Goal: Information Seeking & Learning: Learn about a topic

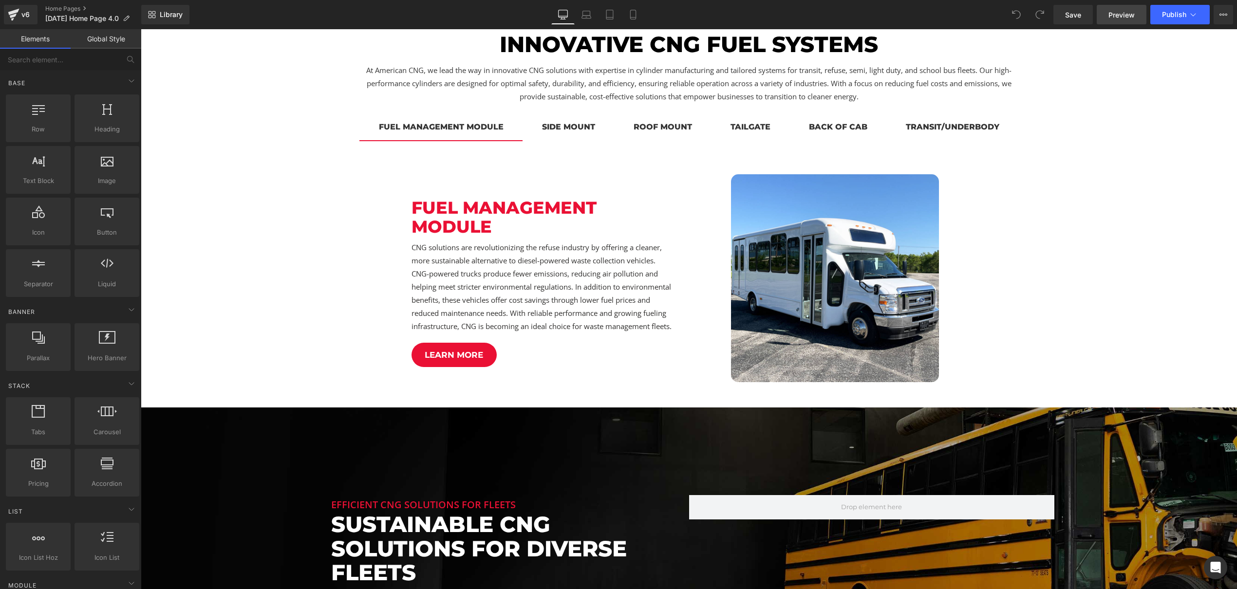
scroll to position [266, 0]
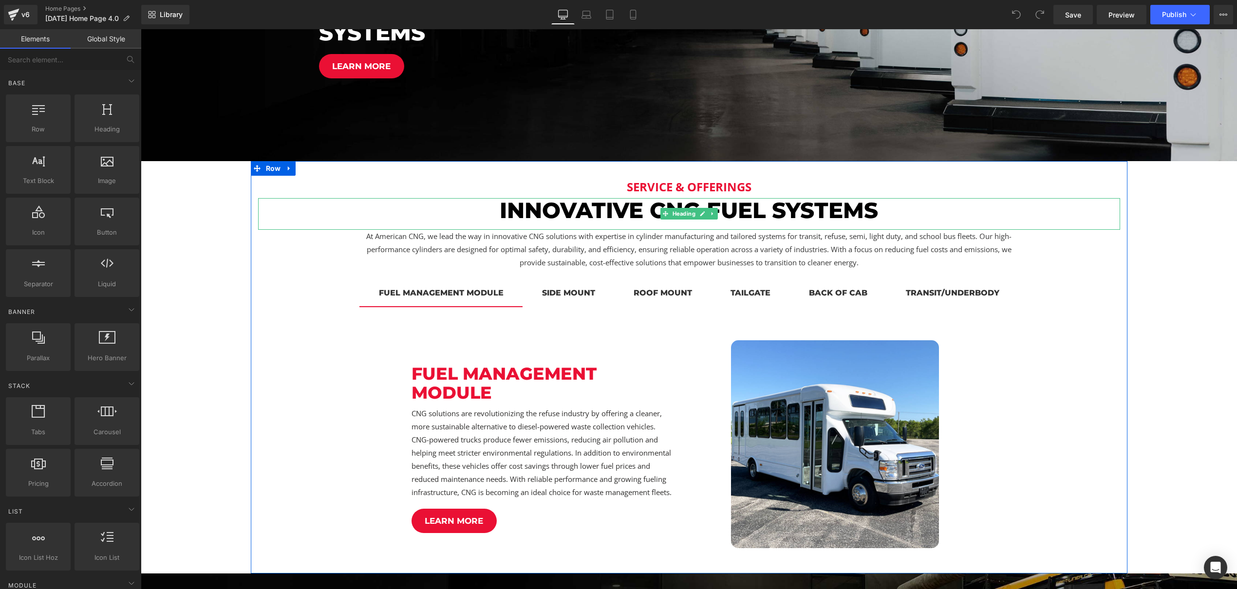
click at [689, 210] on span "Heading" at bounding box center [683, 214] width 27 height 12
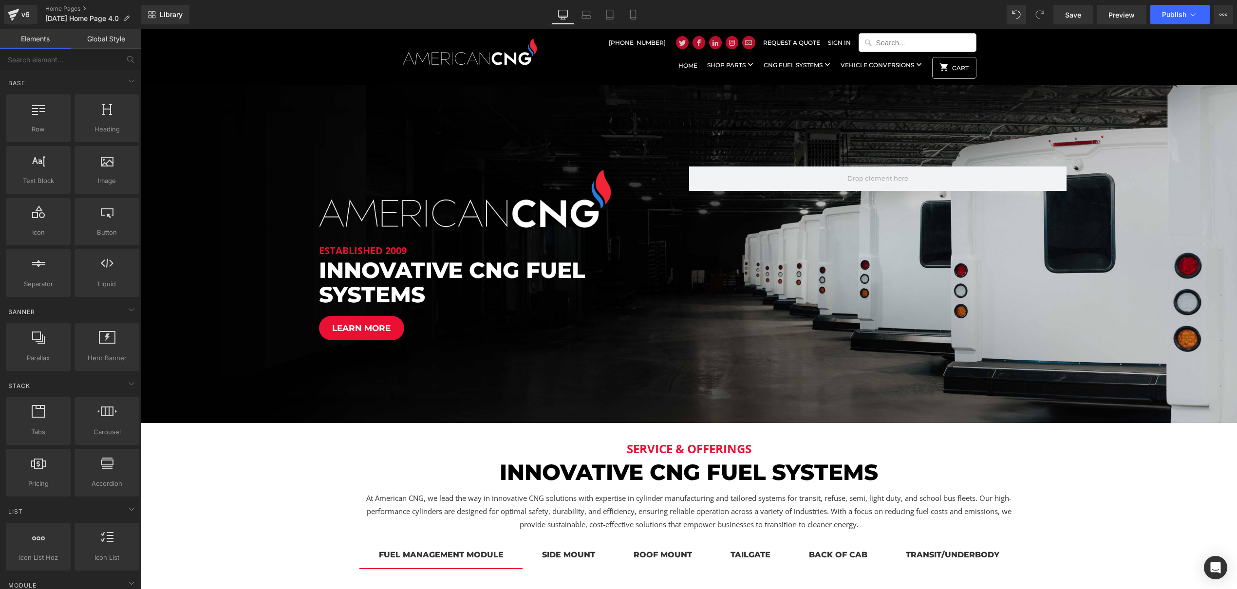
scroll to position [0, 0]
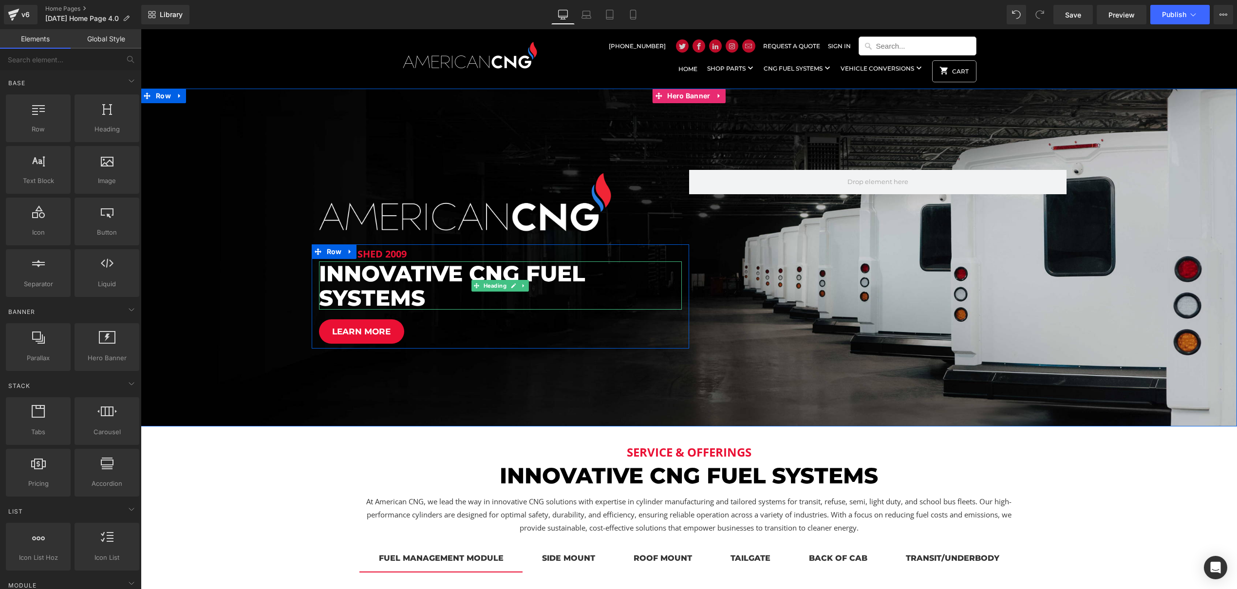
click at [418, 294] on span "innovative CNG fuel systems" at bounding box center [452, 285] width 266 height 51
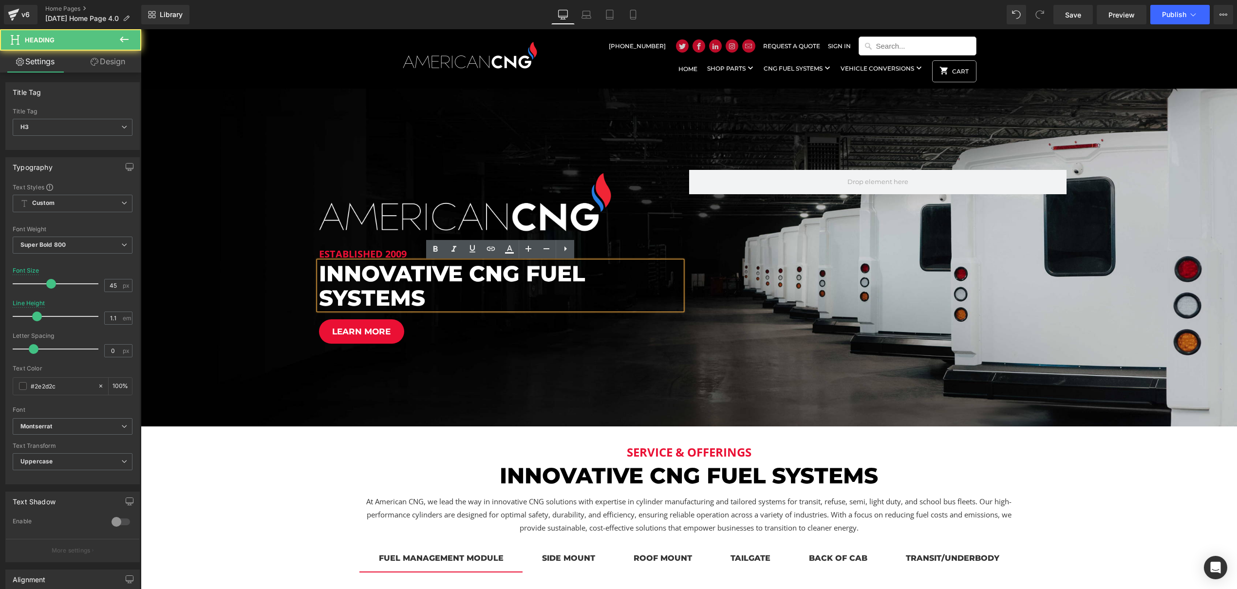
click at [418, 294] on span "innovative CNG fuel systems" at bounding box center [452, 285] width 266 height 51
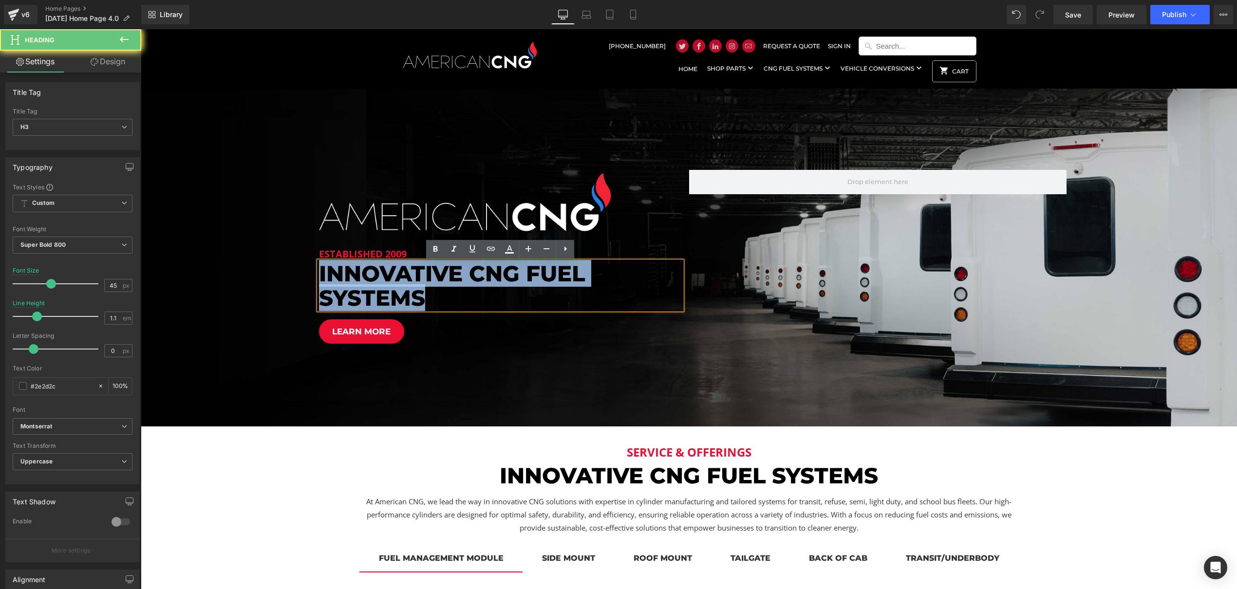
click at [418, 294] on span "innovative CNG fuel systems" at bounding box center [452, 285] width 266 height 51
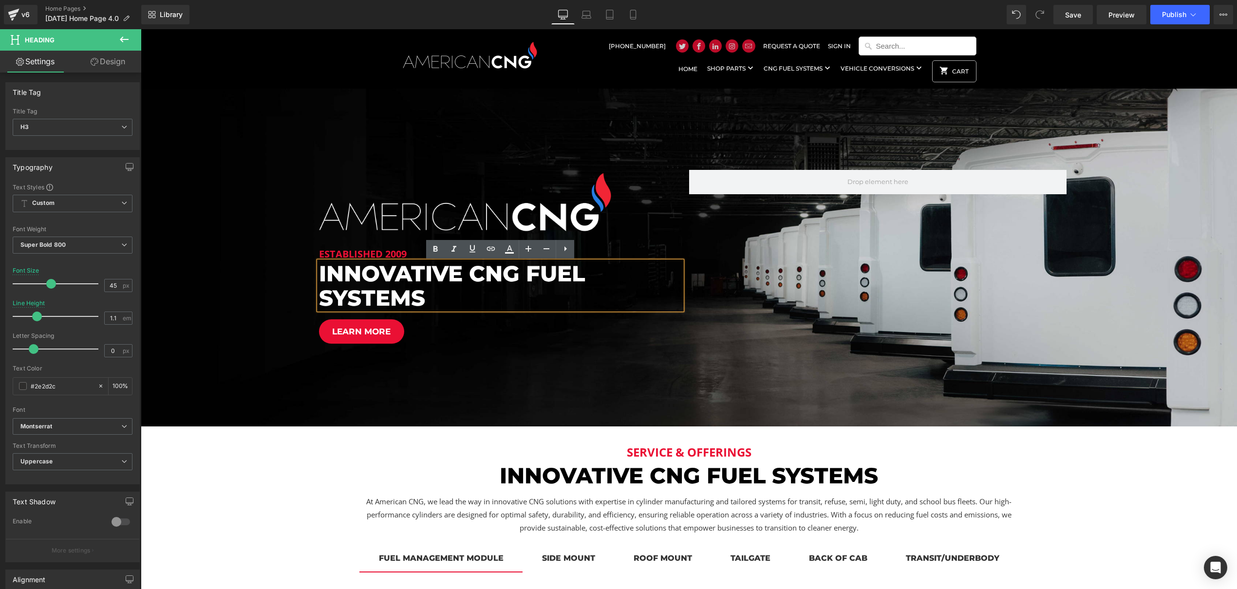
click at [495, 314] on div "established 2009 Heading innovative CNG fuel systems Heading learn more Button" at bounding box center [501, 295] width 378 height 97
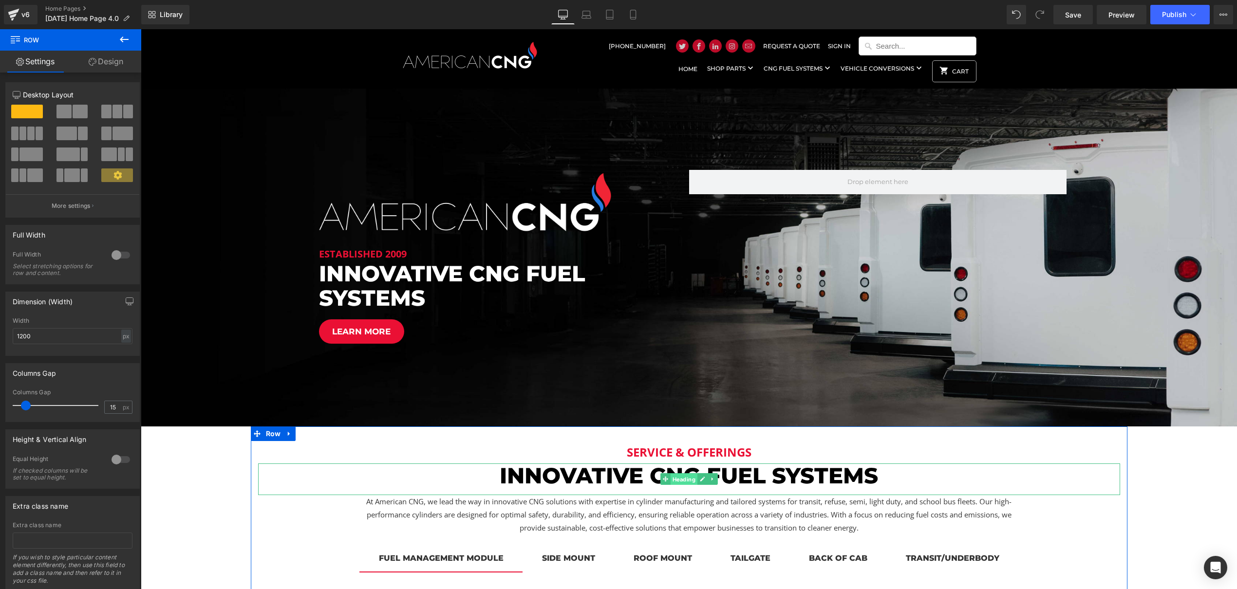
click at [693, 477] on span "Heading" at bounding box center [683, 480] width 27 height 12
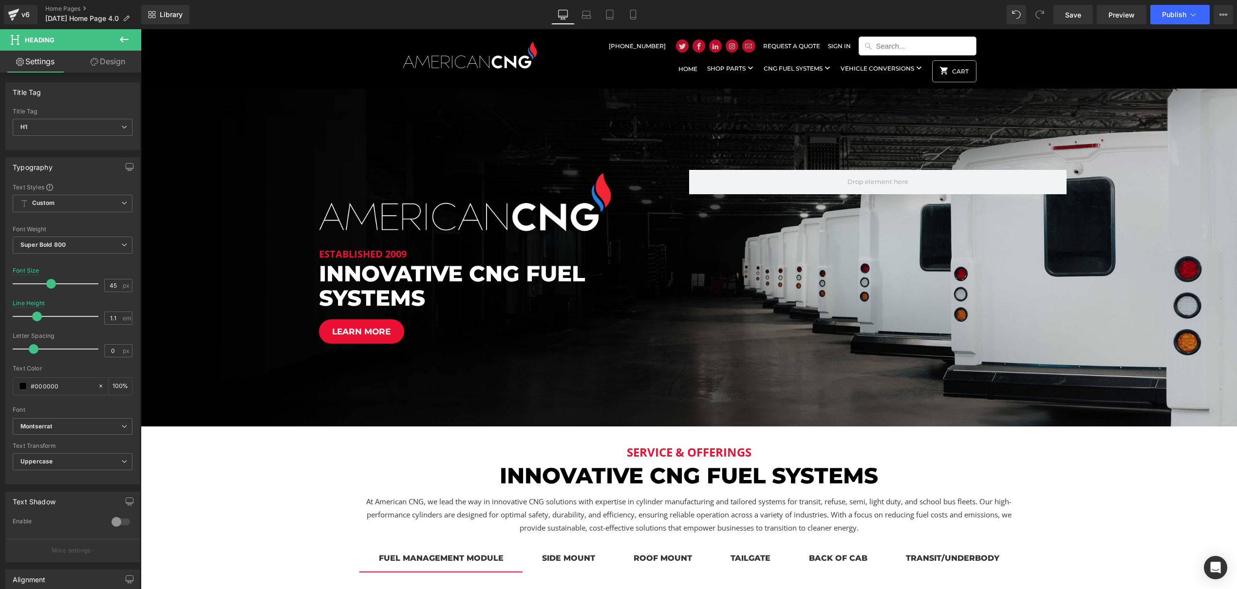
scroll to position [19, 0]
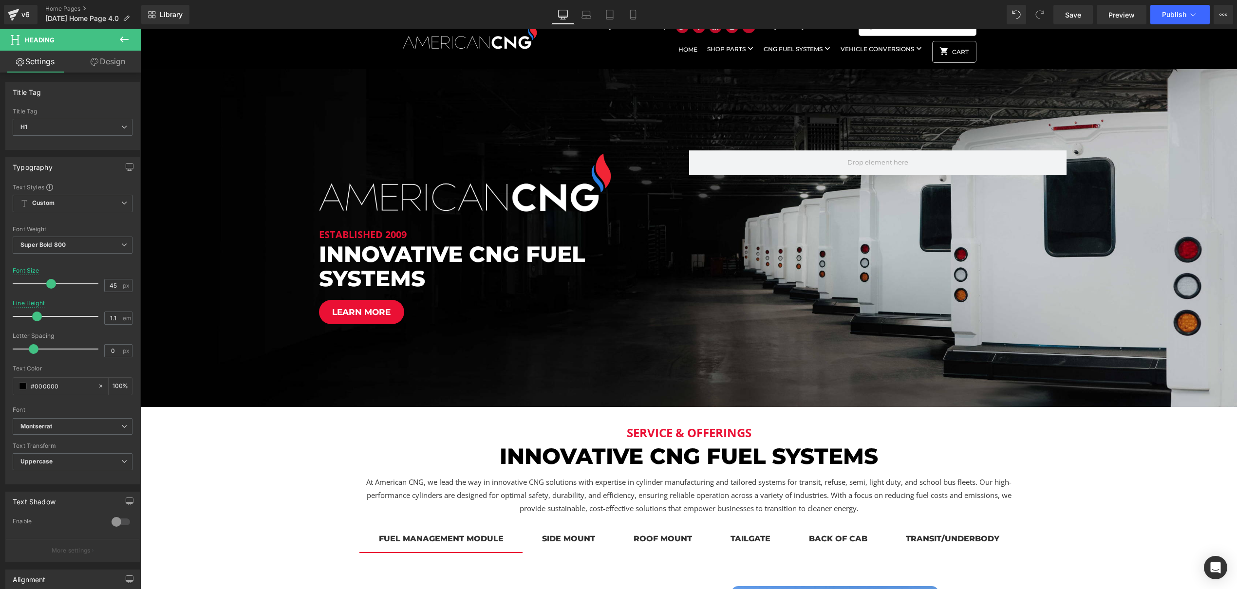
click at [781, 459] on h1 "innovative CNG fuel systems" at bounding box center [689, 456] width 862 height 24
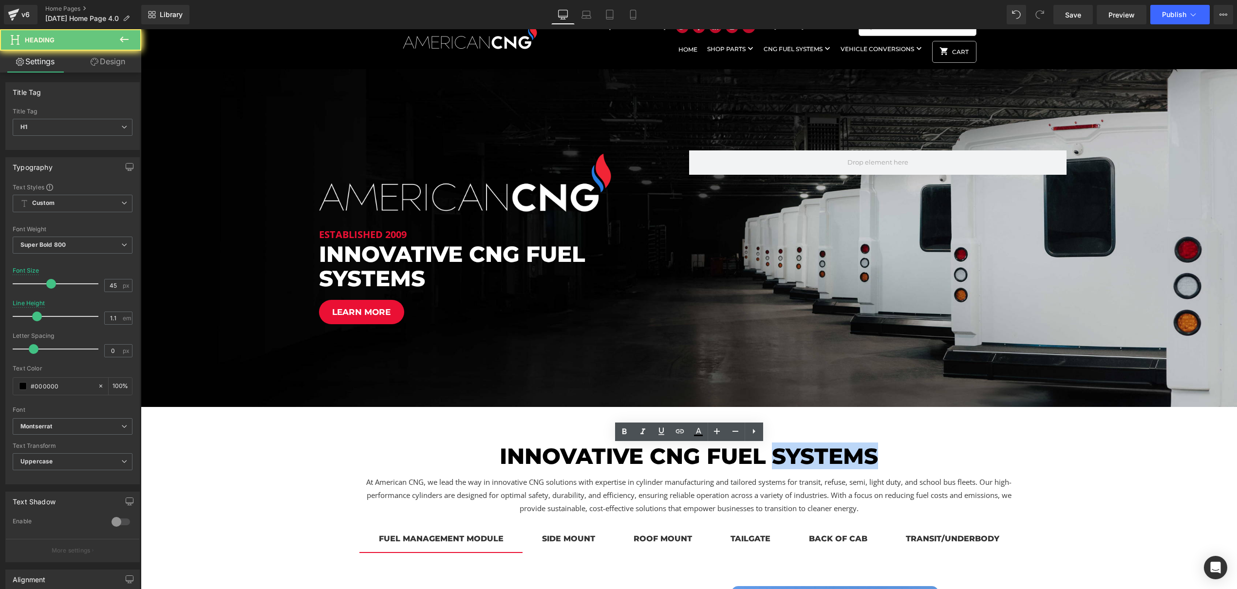
click at [781, 459] on h1 "innovative CNG fuel systems" at bounding box center [689, 456] width 862 height 24
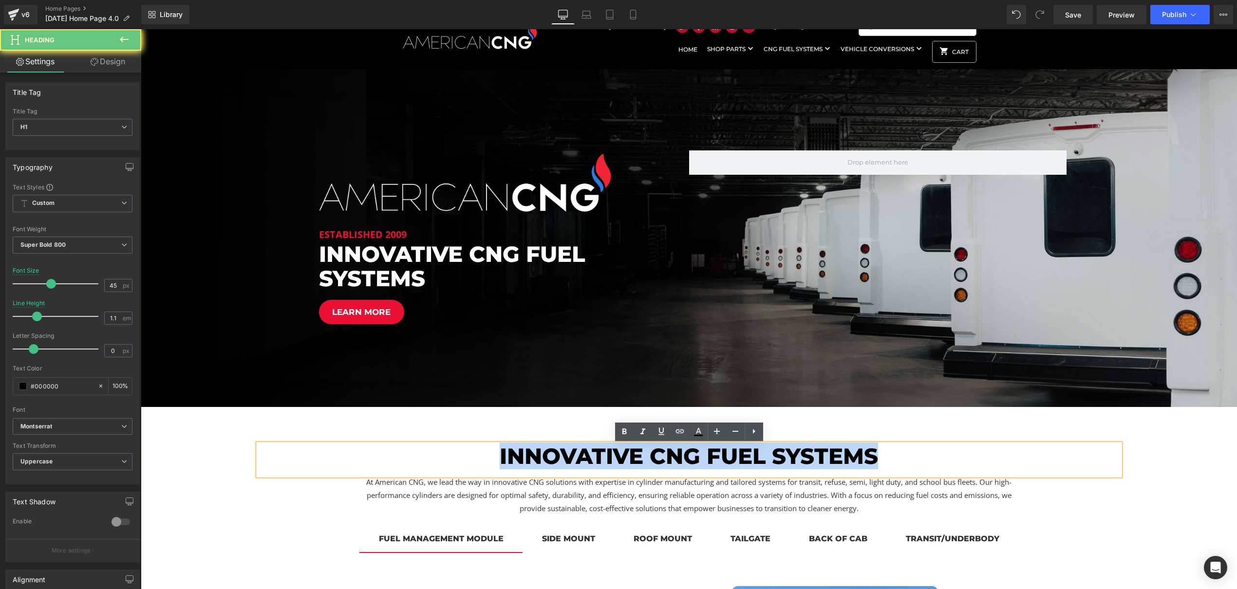
click at [781, 459] on h1 "innovative CNG fuel systems" at bounding box center [689, 456] width 862 height 24
click at [652, 461] on h1 "innovative CNG fuel systems" at bounding box center [689, 456] width 862 height 24
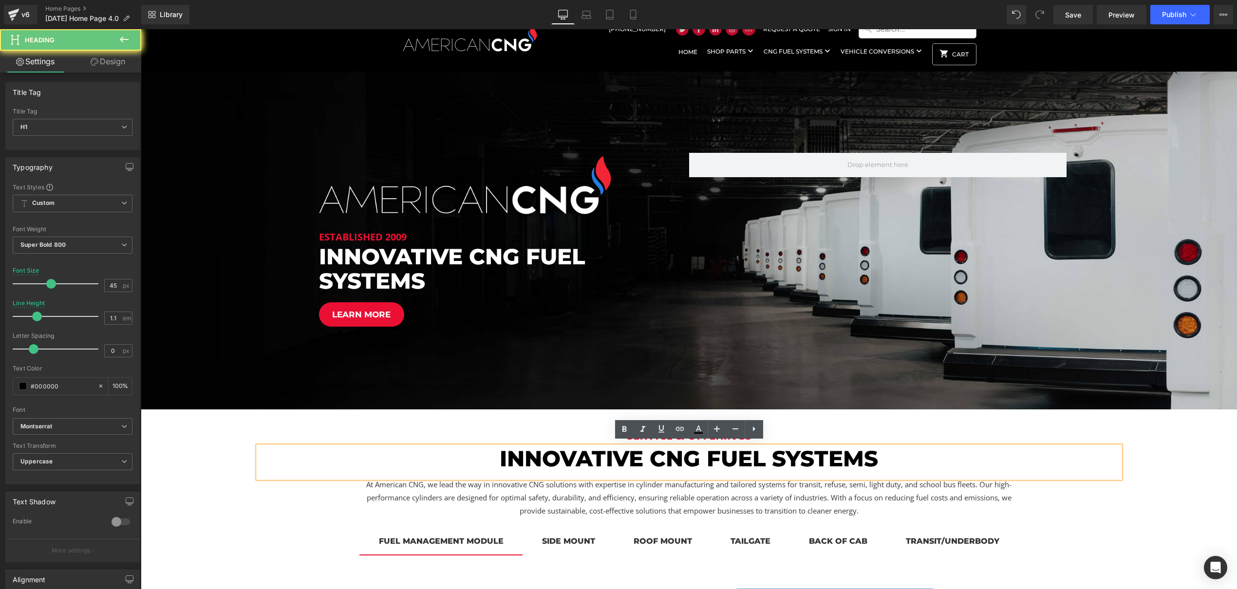
scroll to position [17, 0]
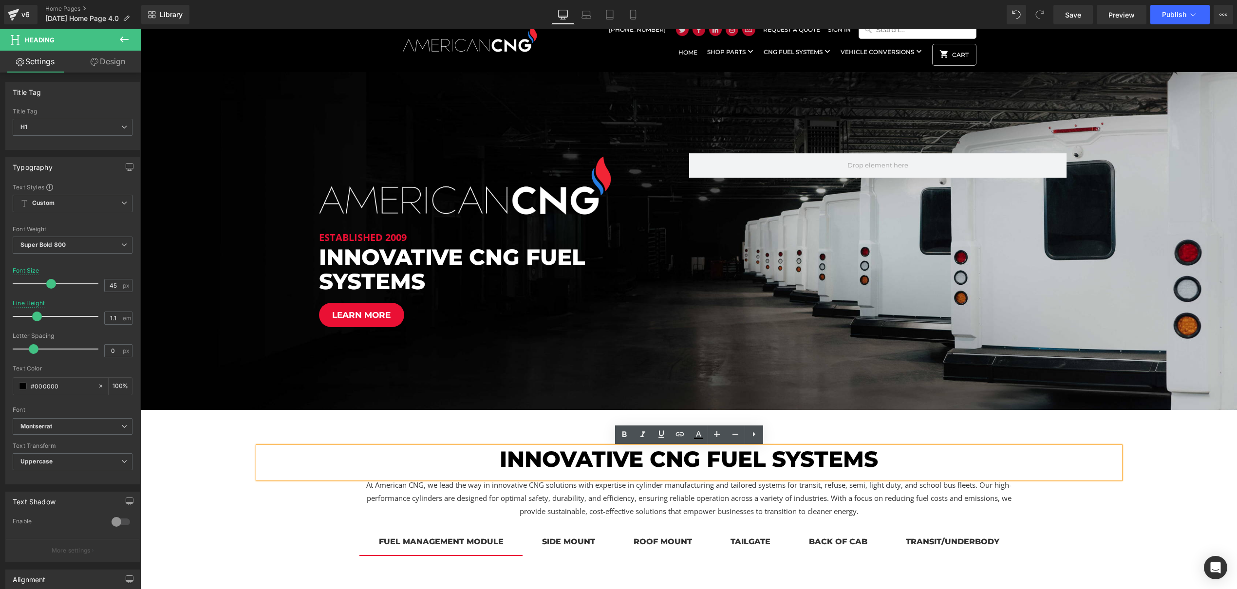
click at [654, 456] on h1 "innovative CNG fuel systems" at bounding box center [689, 459] width 862 height 24
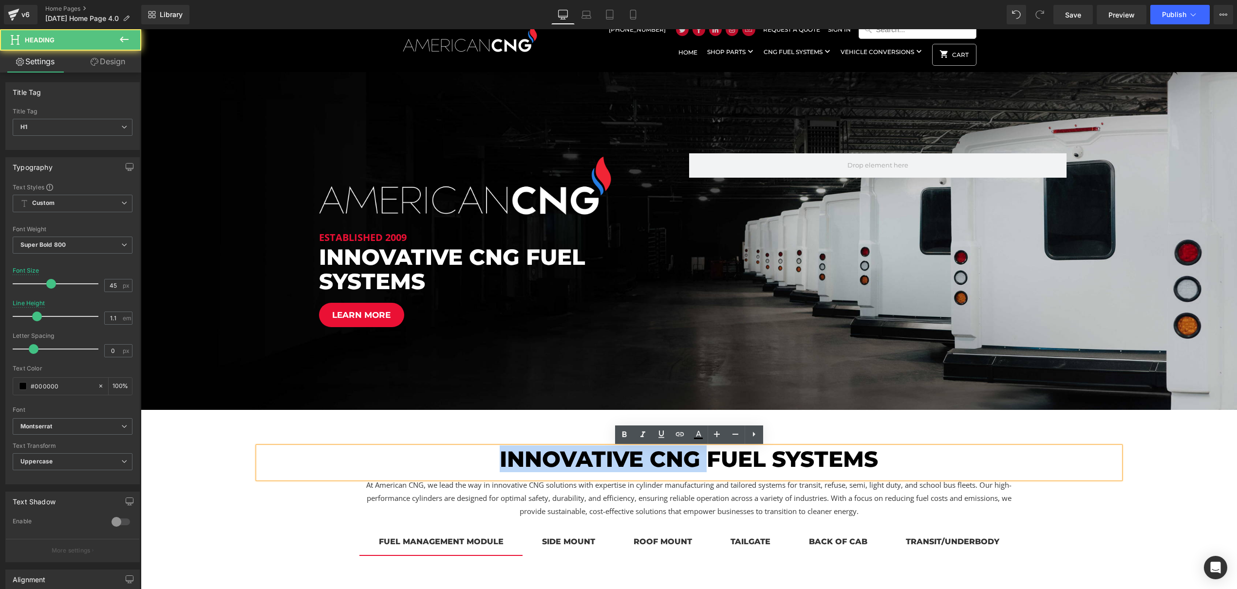
drag, startPoint x: 713, startPoint y: 456, endPoint x: 475, endPoint y: 449, distance: 237.8
click at [475, 449] on h1 "innovative CNG fuel systems" at bounding box center [689, 459] width 862 height 24
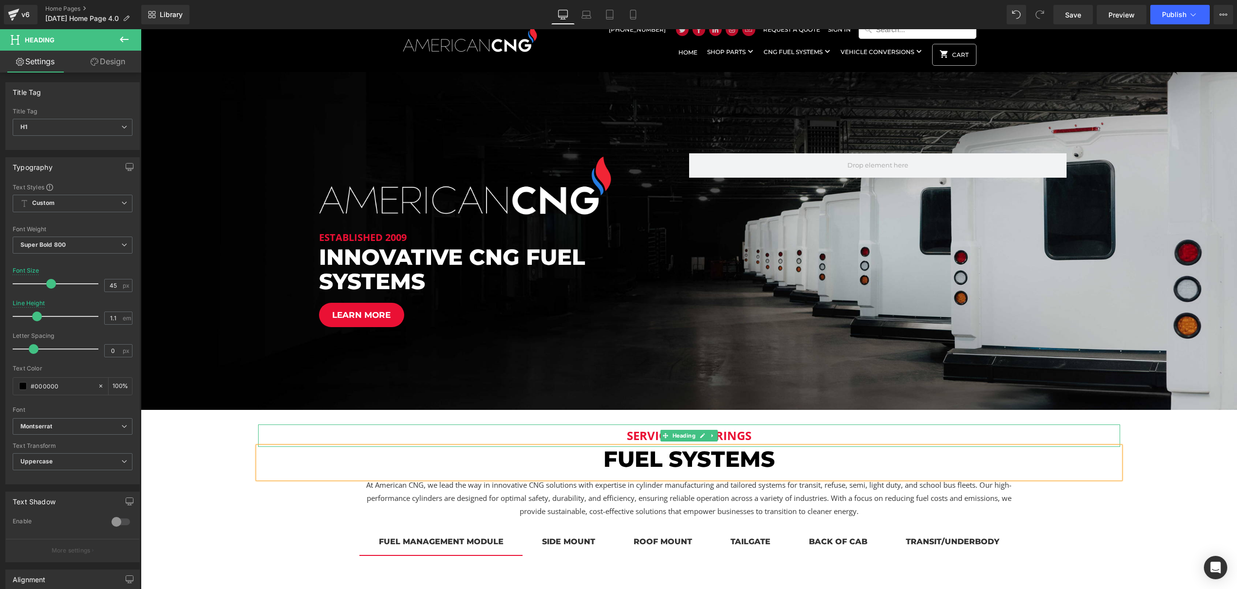
click at [564, 427] on div at bounding box center [689, 426] width 862 height 2
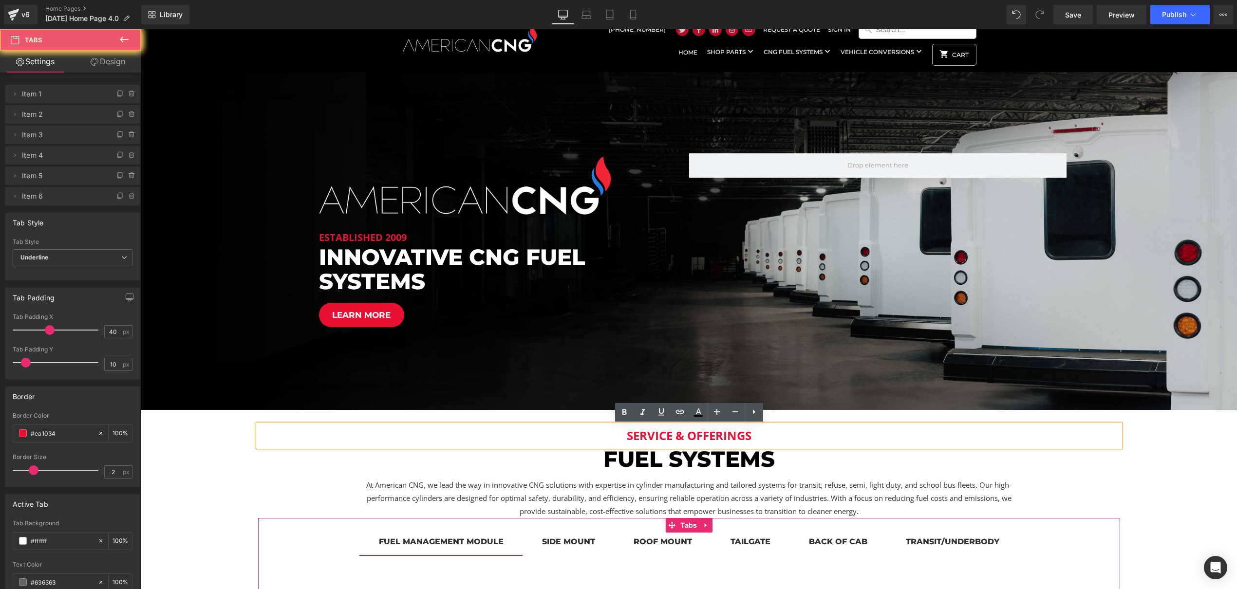
click at [303, 541] on ul "Fuel management module Text Block side [GEOGRAPHIC_DATA] roof [GEOGRAPHIC_DATA]…" at bounding box center [689, 543] width 862 height 25
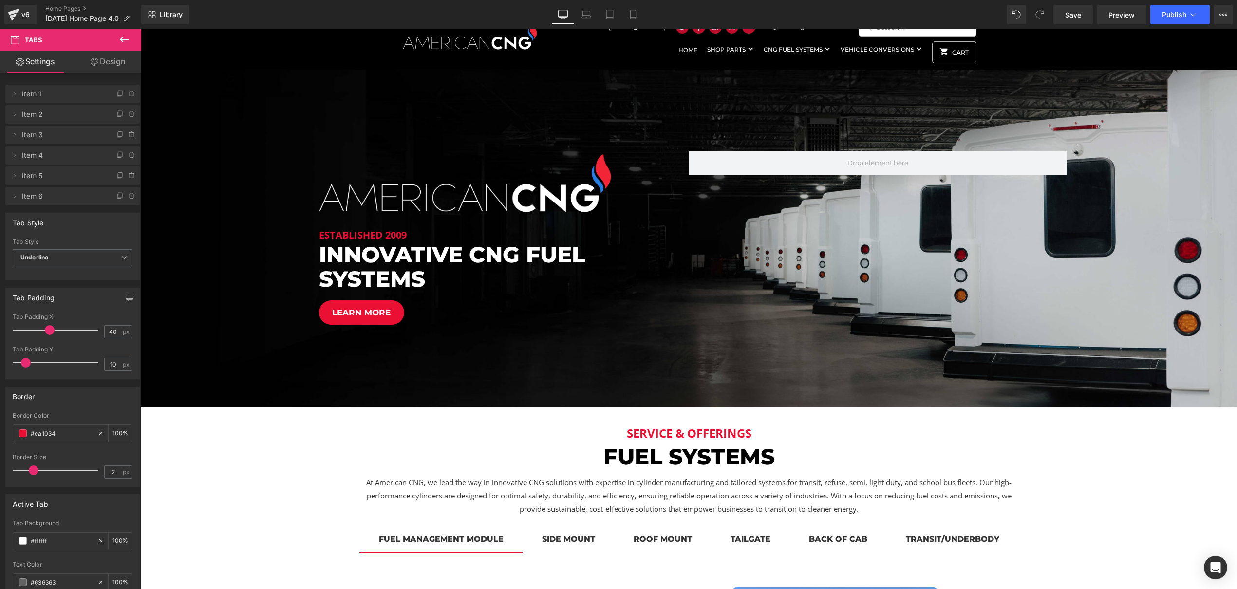
scroll to position [3, 0]
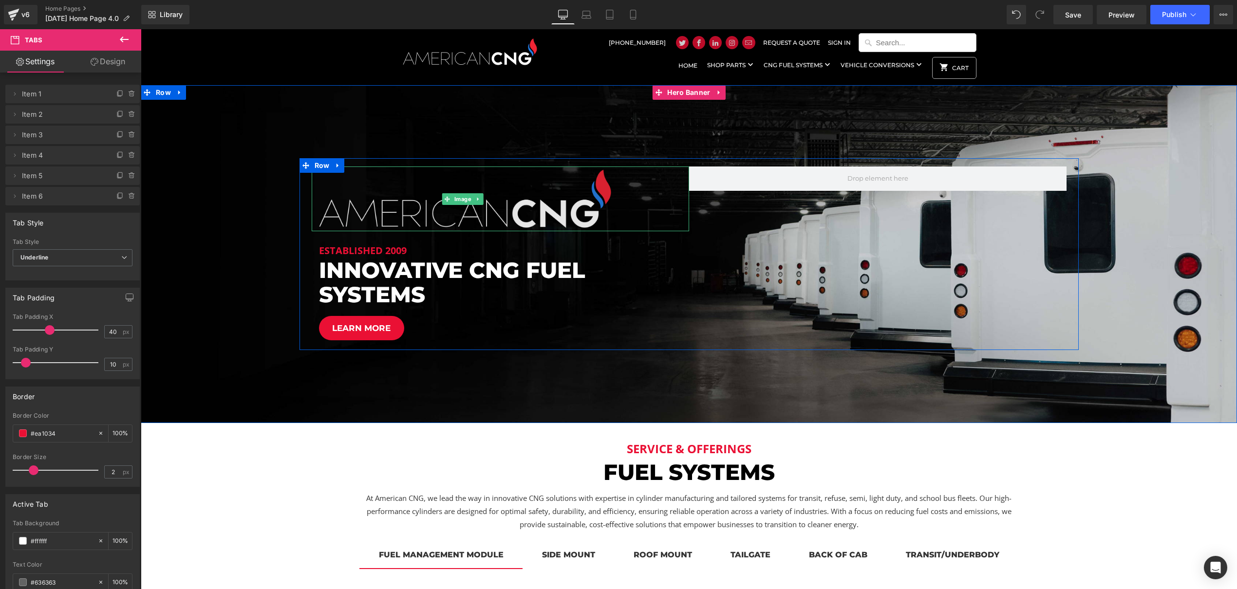
click at [534, 214] on img at bounding box center [463, 199] width 302 height 65
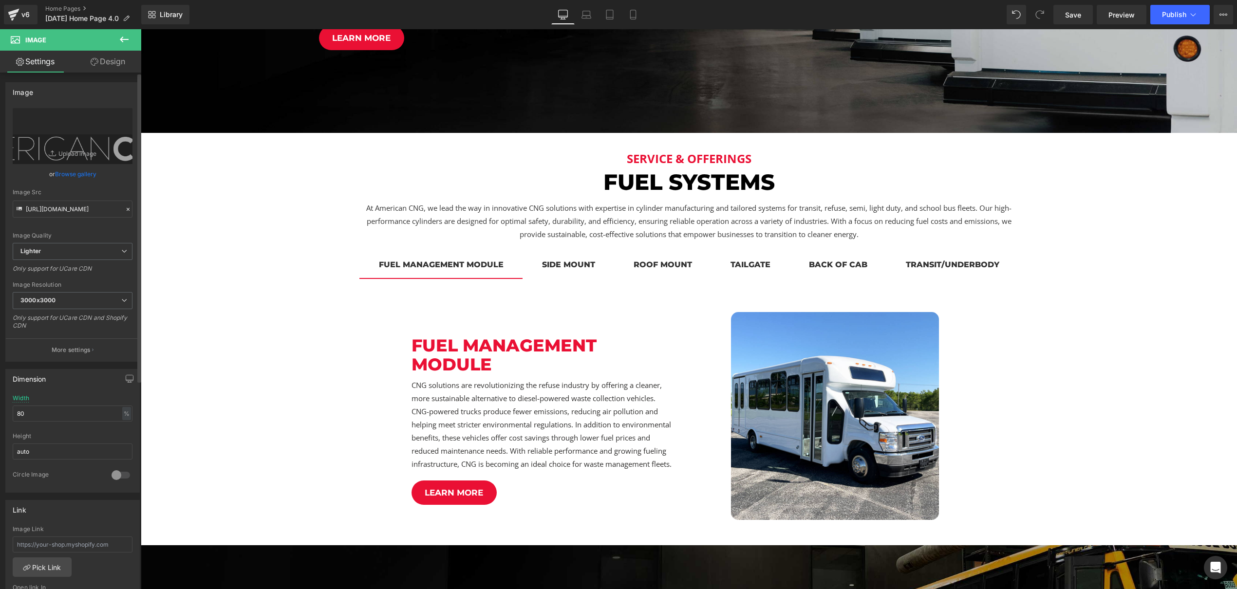
scroll to position [305, 0]
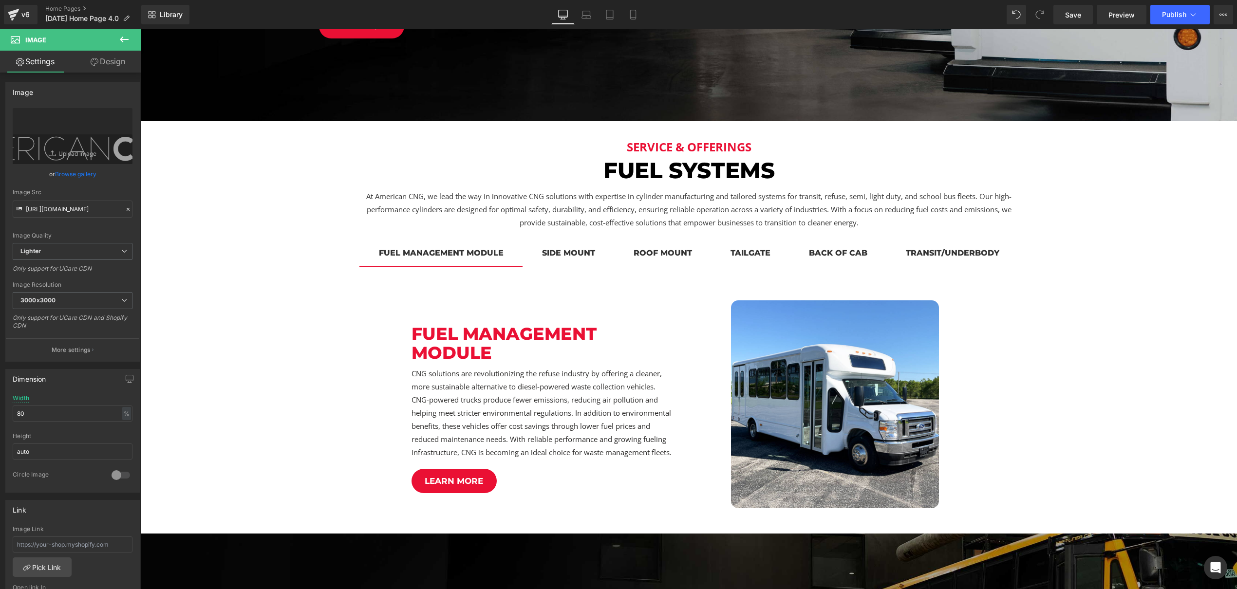
click at [570, 249] on div "side mount Text Block" at bounding box center [568, 253] width 53 height 12
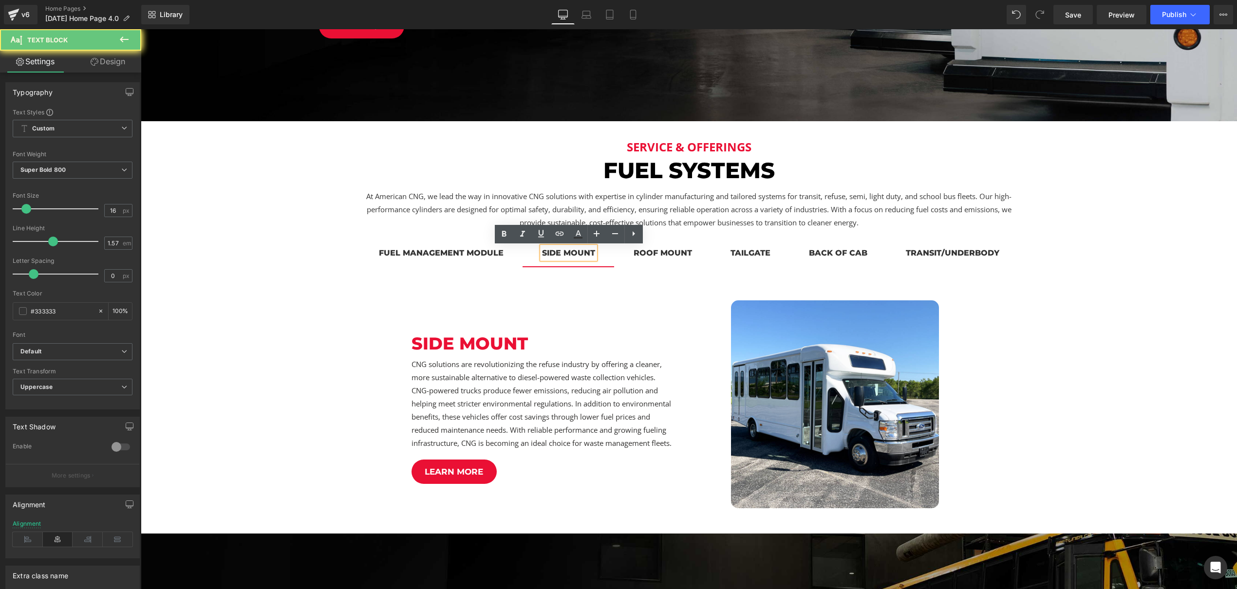
click at [660, 252] on div "roof mount" at bounding box center [663, 253] width 58 height 12
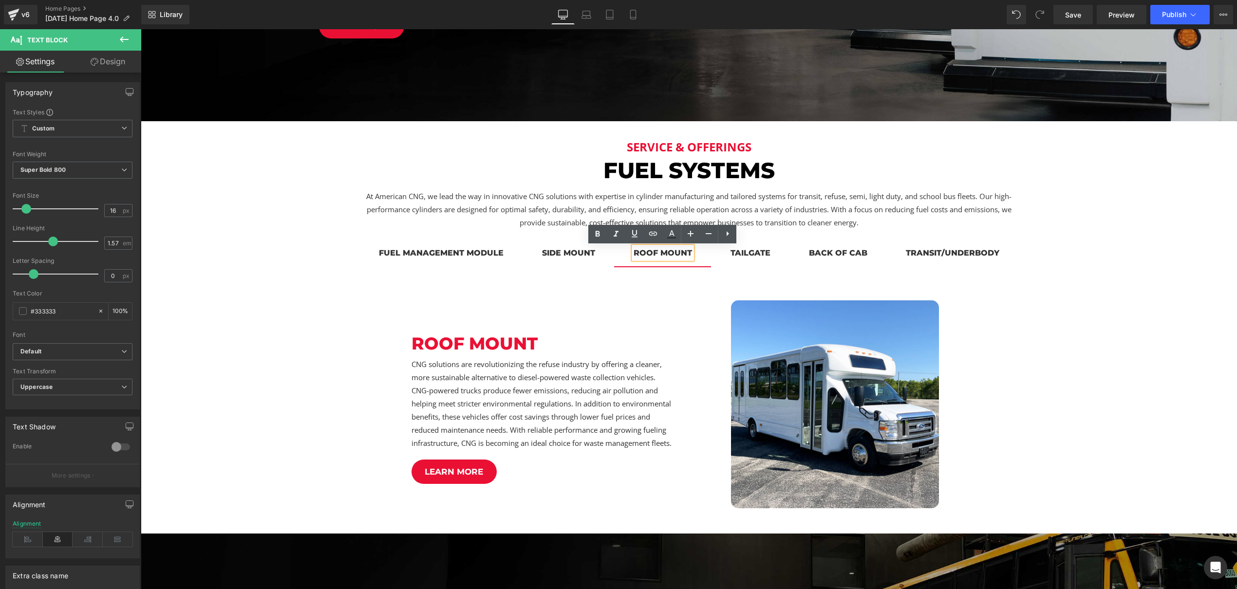
click at [748, 254] on div "tailgate" at bounding box center [751, 253] width 40 height 12
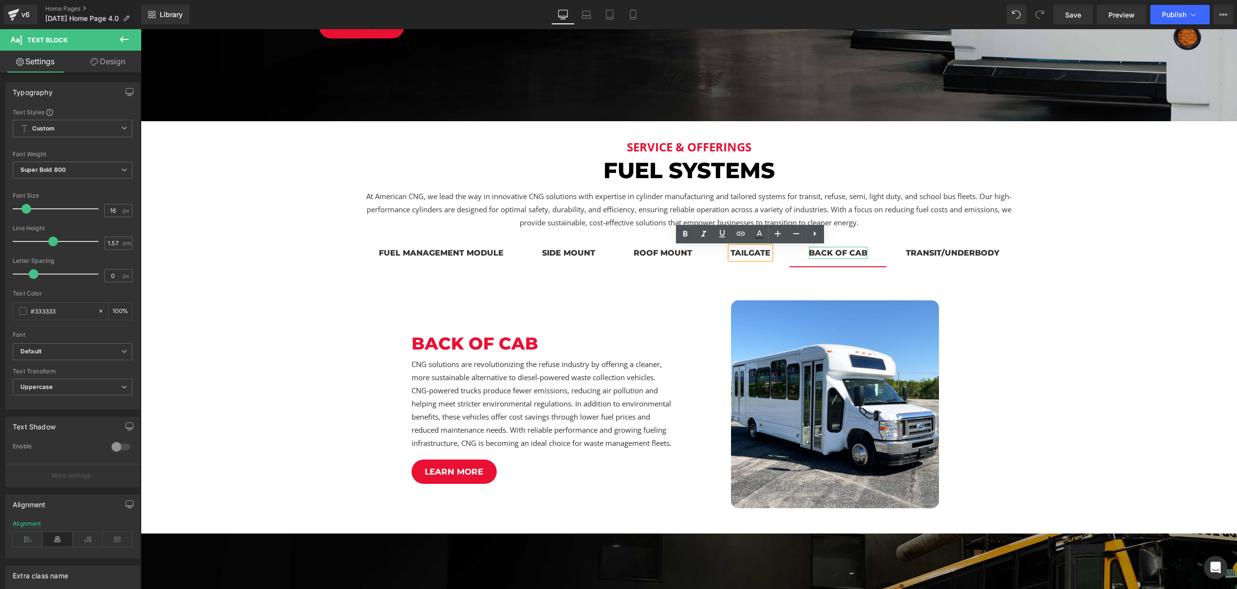
click at [827, 257] on div "back of cab" at bounding box center [838, 253] width 58 height 12
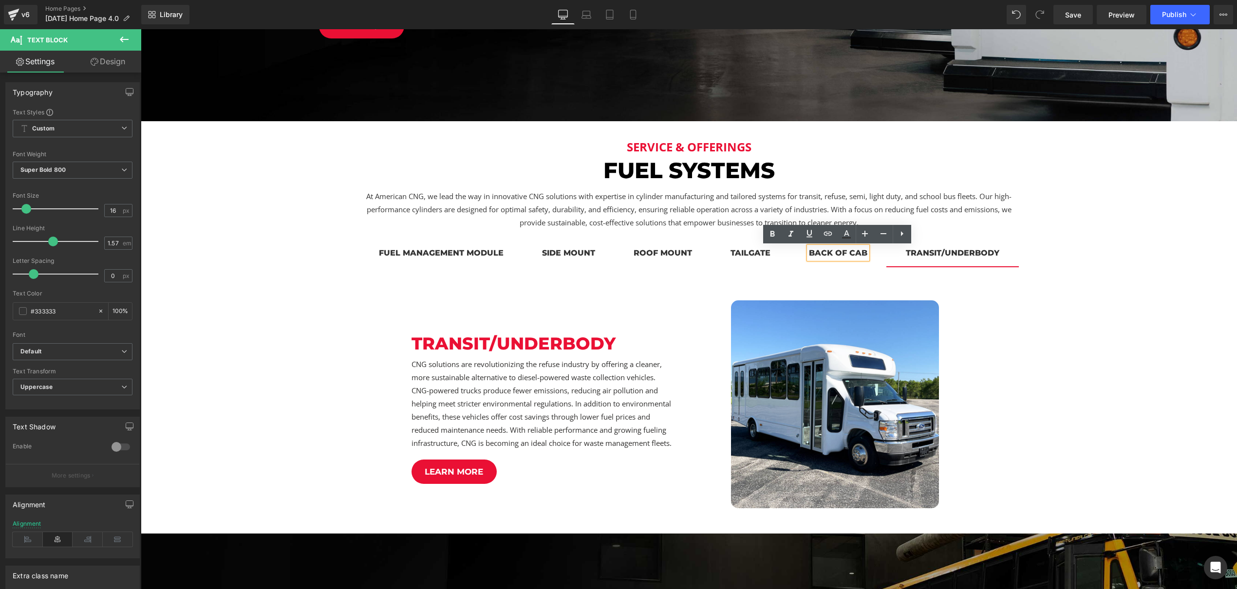
click at [953, 261] on span "transit/underbody Text Block" at bounding box center [953, 254] width 133 height 24
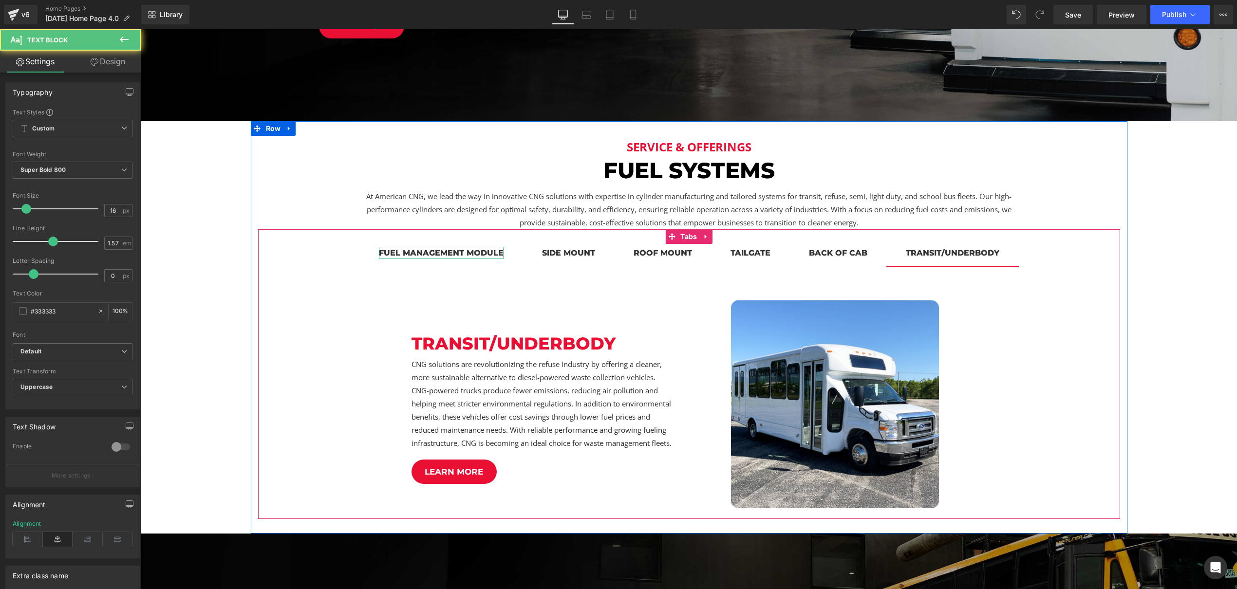
click at [455, 252] on div "Fuel management module" at bounding box center [441, 253] width 125 height 12
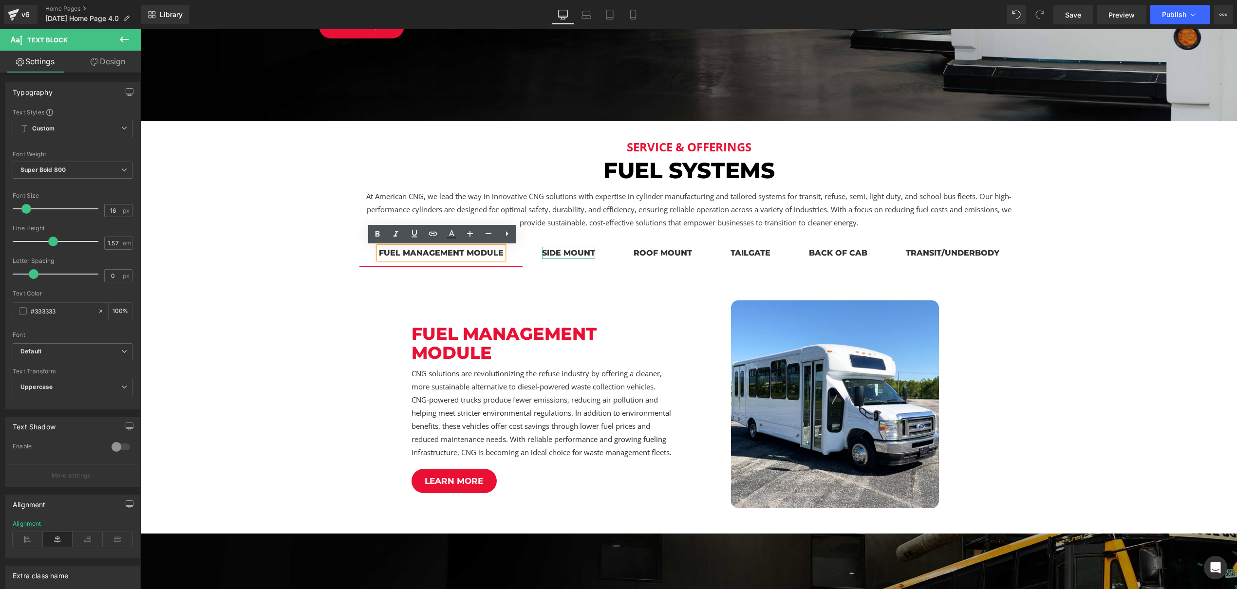
click at [573, 254] on div "side mount" at bounding box center [568, 253] width 53 height 12
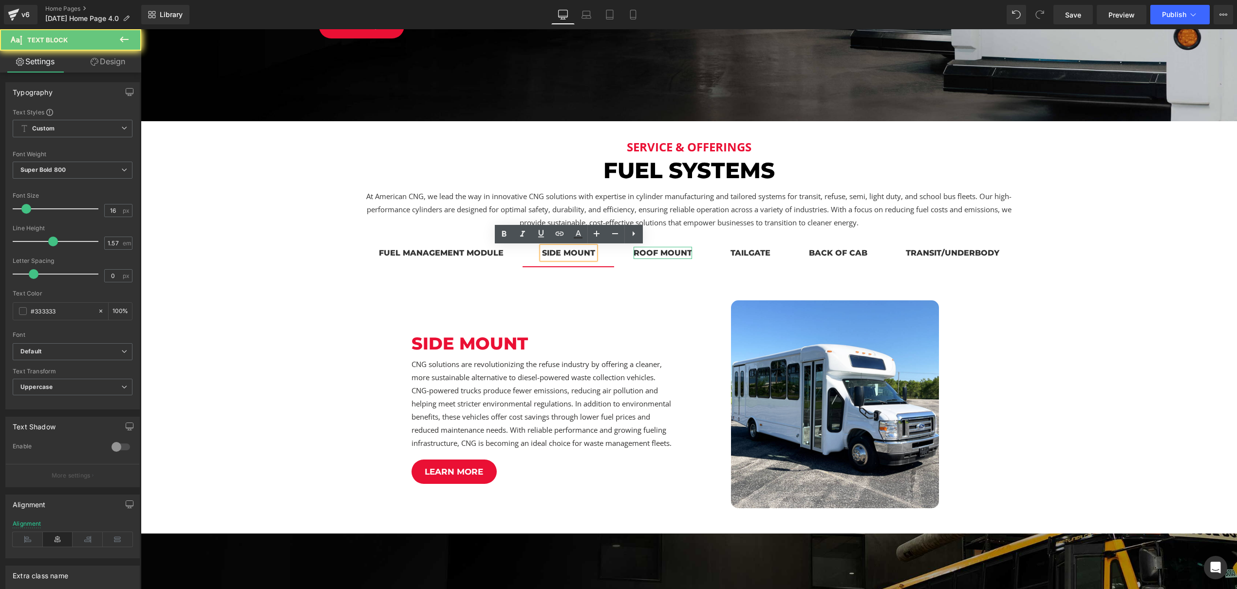
click at [671, 256] on div "roof mount" at bounding box center [663, 253] width 58 height 12
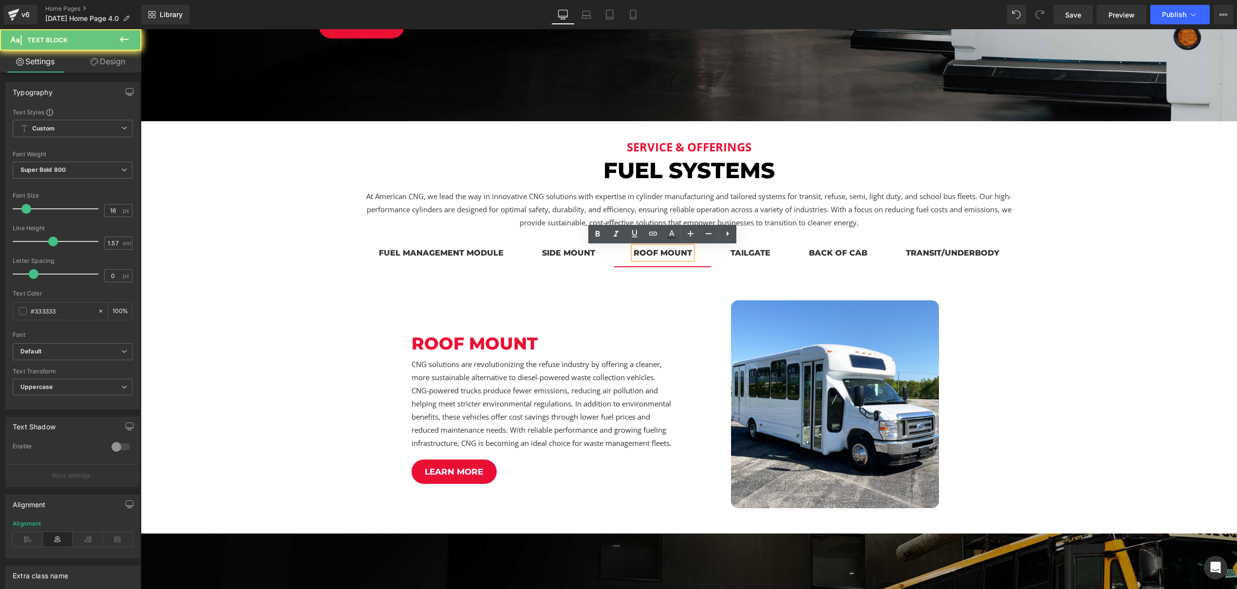
click at [141, 29] on div at bounding box center [141, 29] width 0 height 0
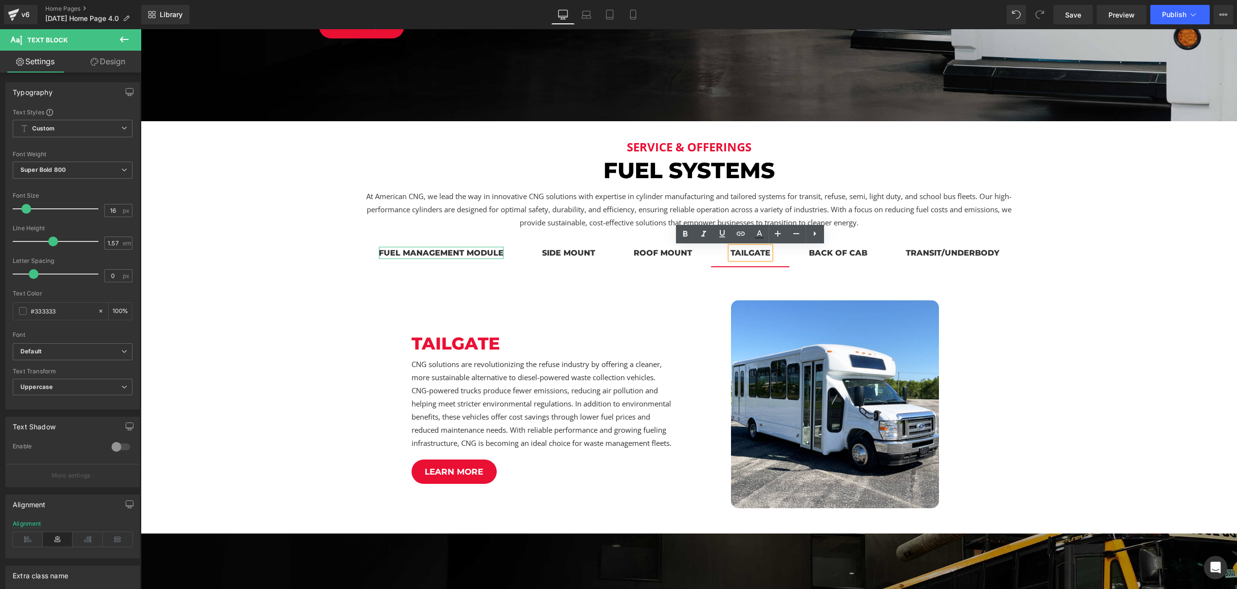
click at [445, 259] on div at bounding box center [441, 258] width 125 height 2
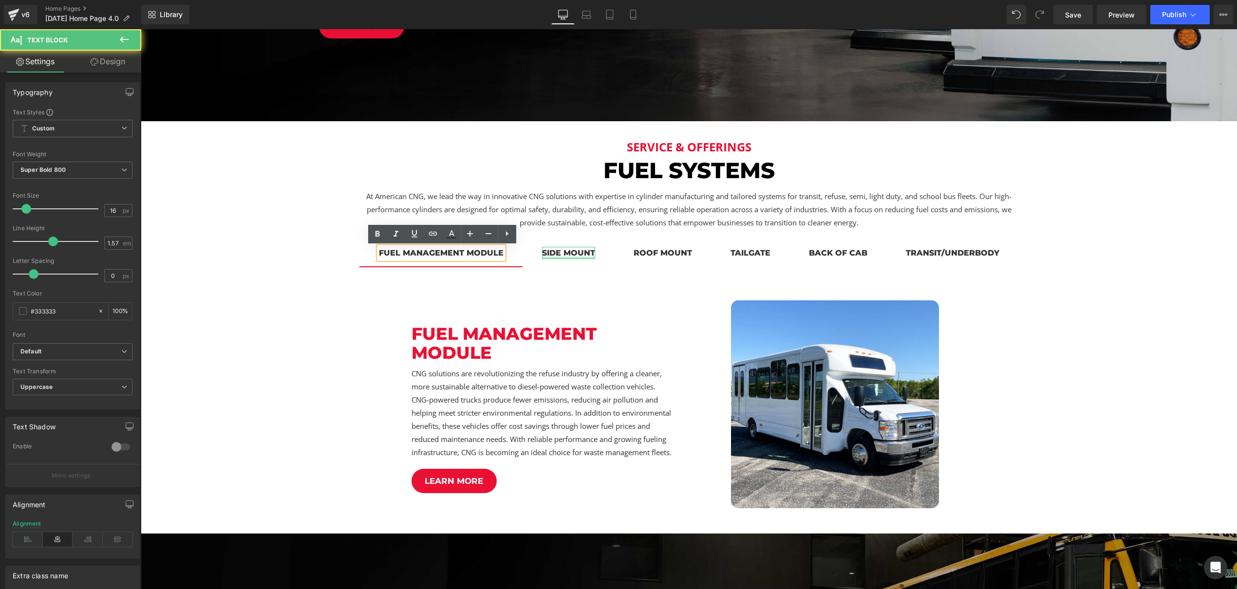
click at [575, 258] on div at bounding box center [568, 258] width 53 height 2
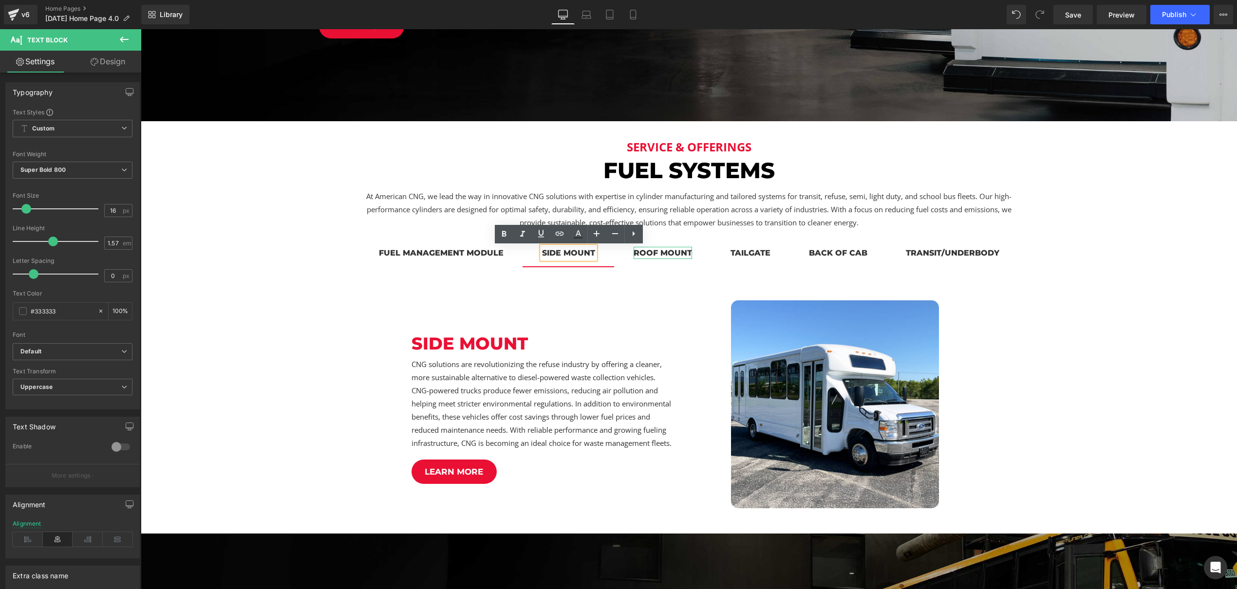
click at [653, 256] on div "roof mount" at bounding box center [663, 253] width 58 height 12
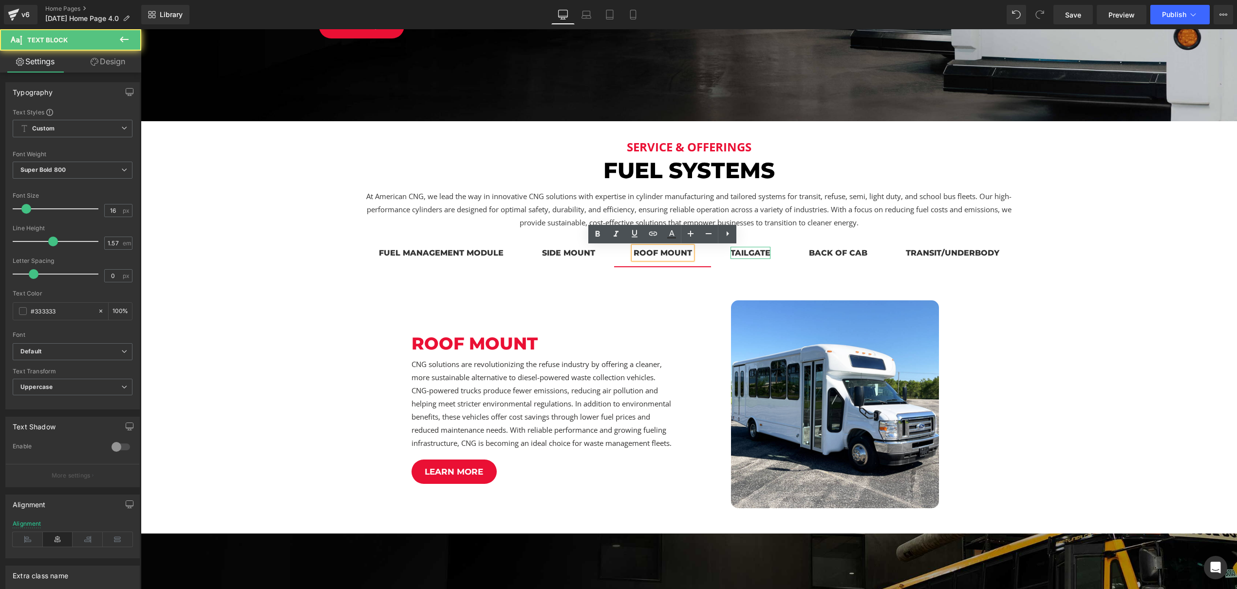
click at [765, 256] on div "tailgate" at bounding box center [751, 253] width 40 height 12
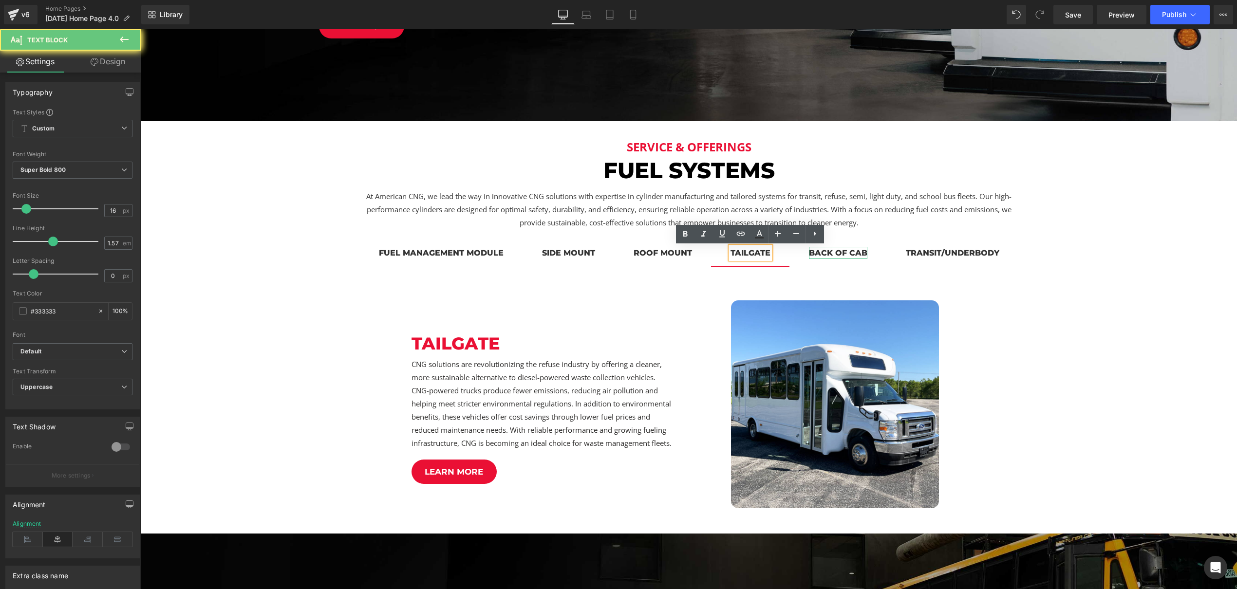
click at [847, 256] on div "back of cab" at bounding box center [838, 253] width 58 height 12
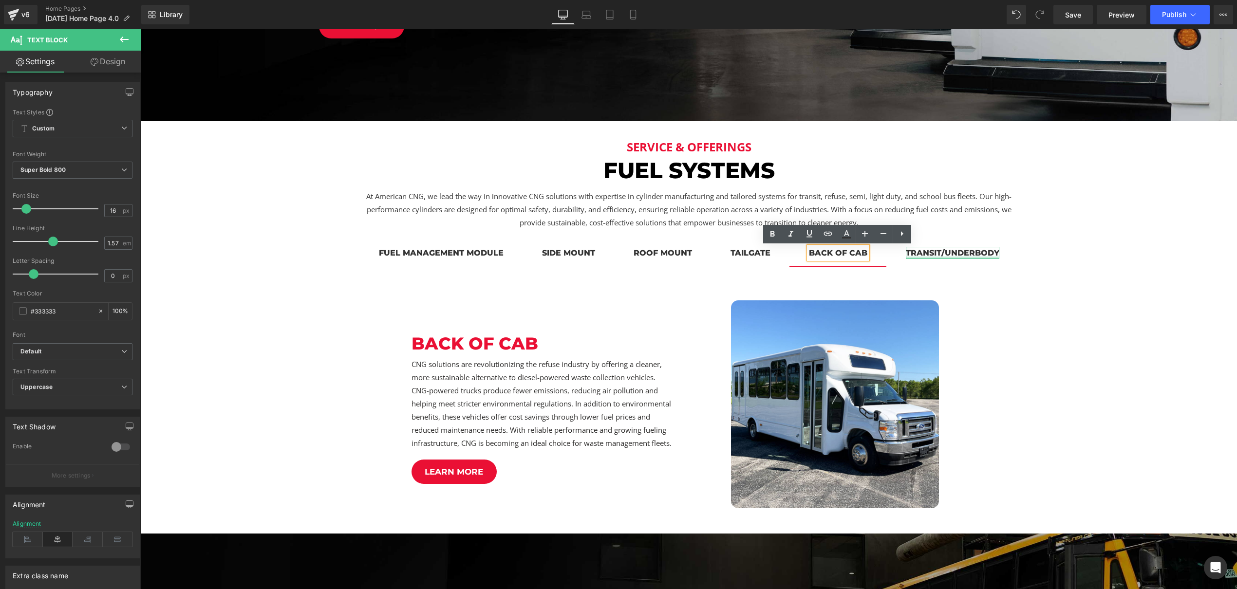
click at [947, 257] on div at bounding box center [953, 258] width 94 height 2
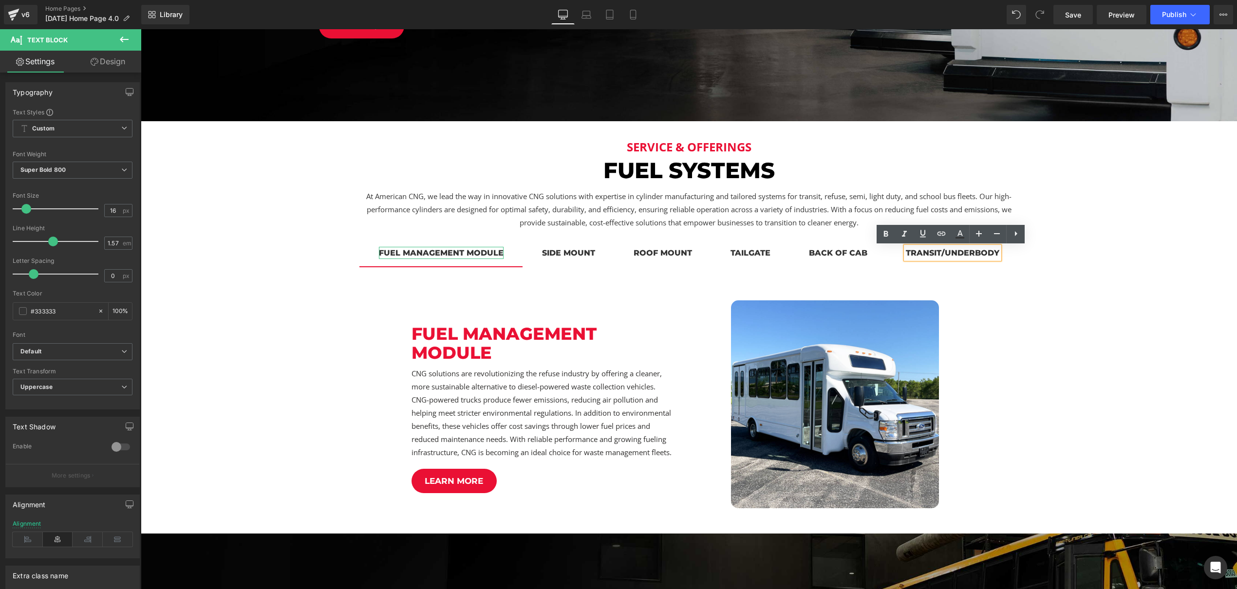
click at [409, 252] on div "Fuel management module" at bounding box center [441, 253] width 125 height 12
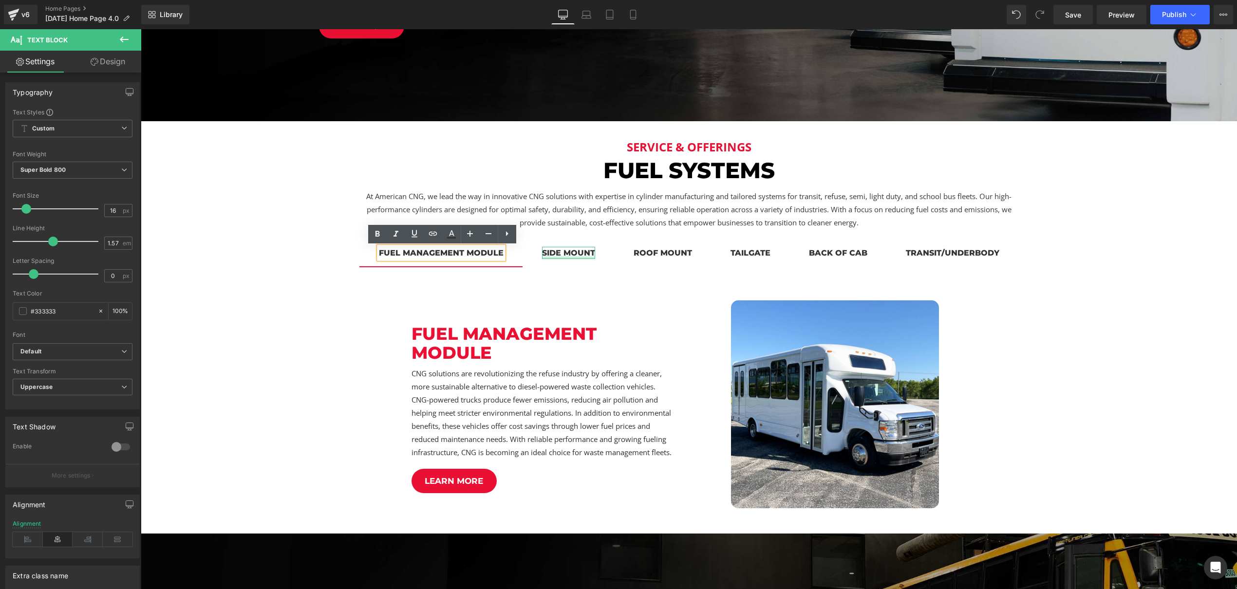
click at [576, 257] on div at bounding box center [568, 258] width 53 height 2
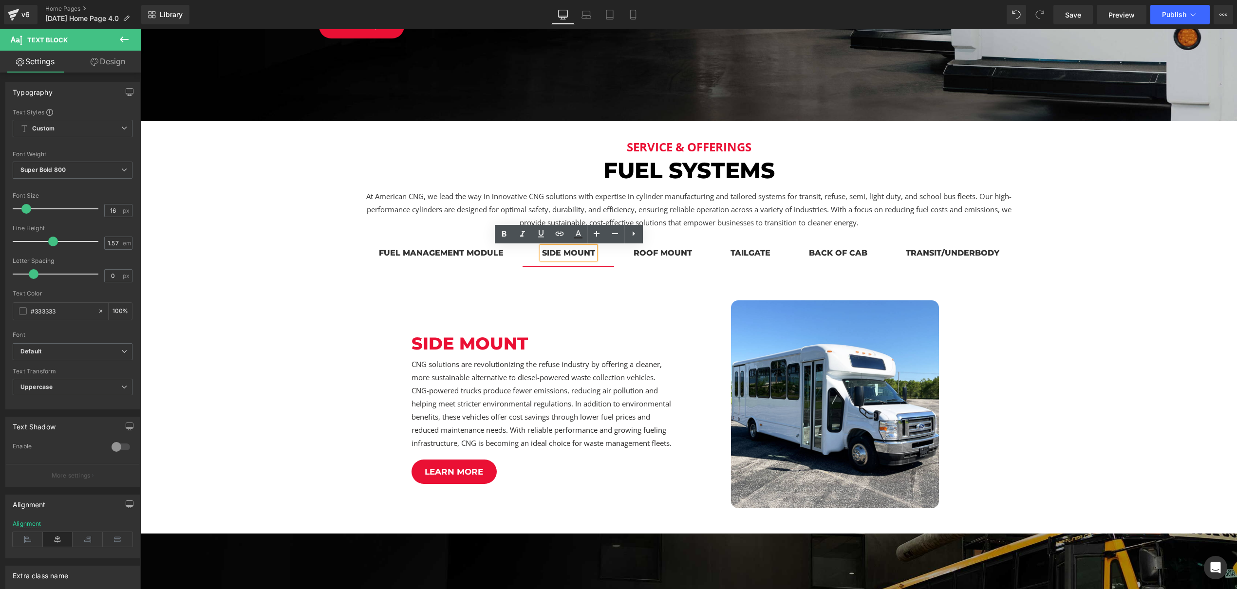
click at [141, 29] on div at bounding box center [141, 29] width 0 height 0
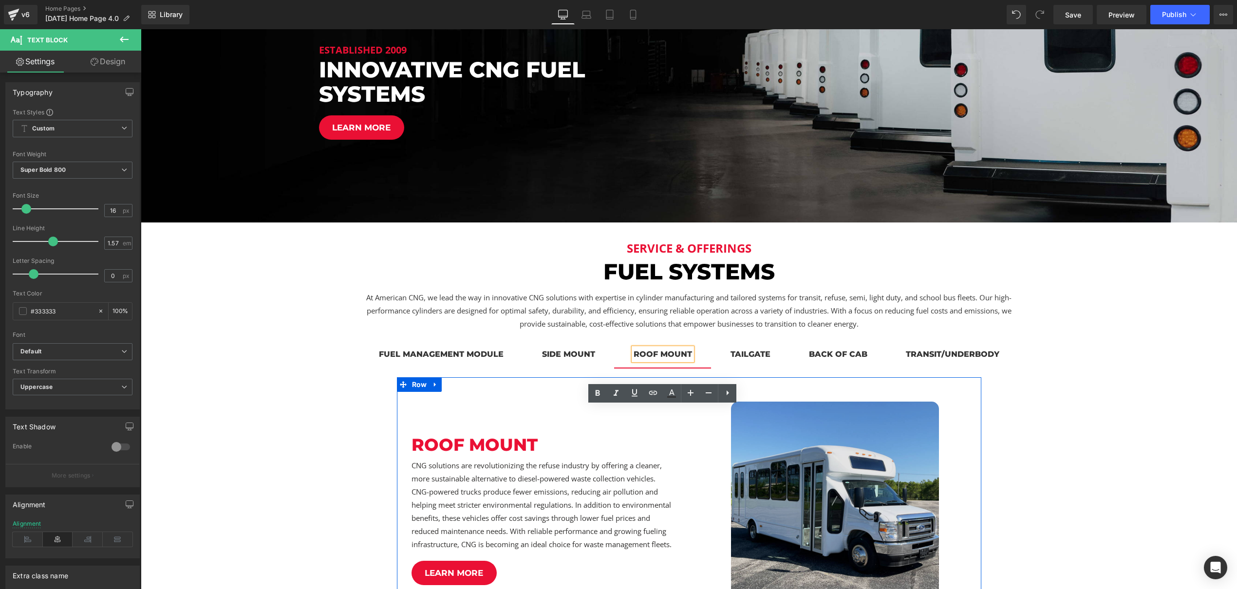
scroll to position [331, 0]
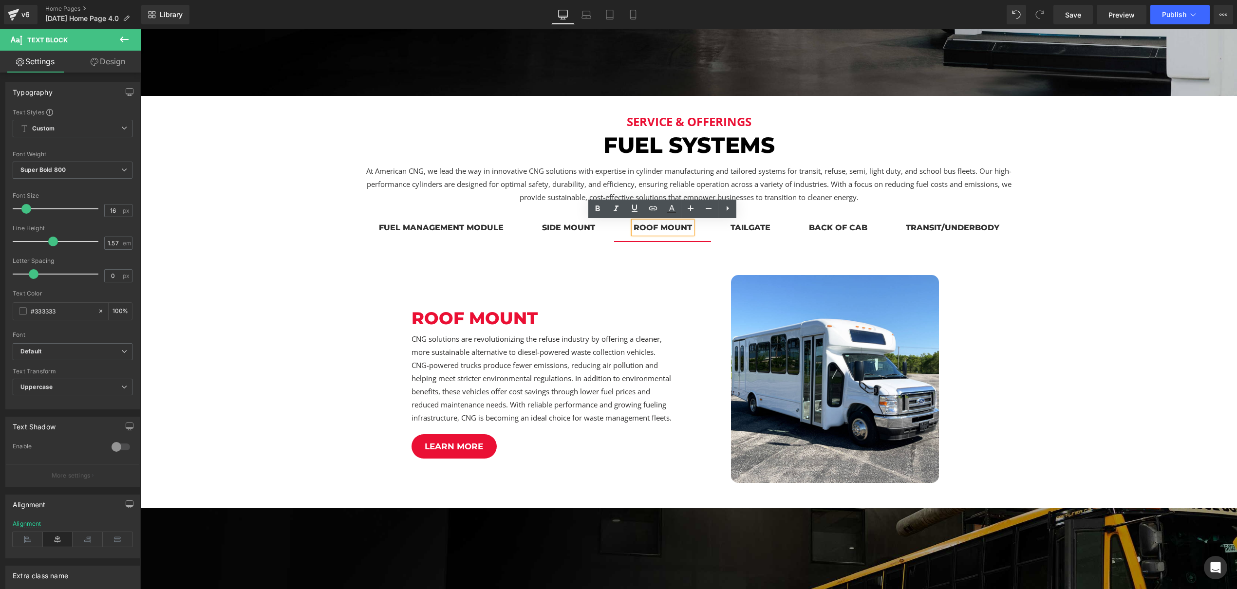
click at [460, 231] on div "Fuel management module" at bounding box center [441, 228] width 125 height 12
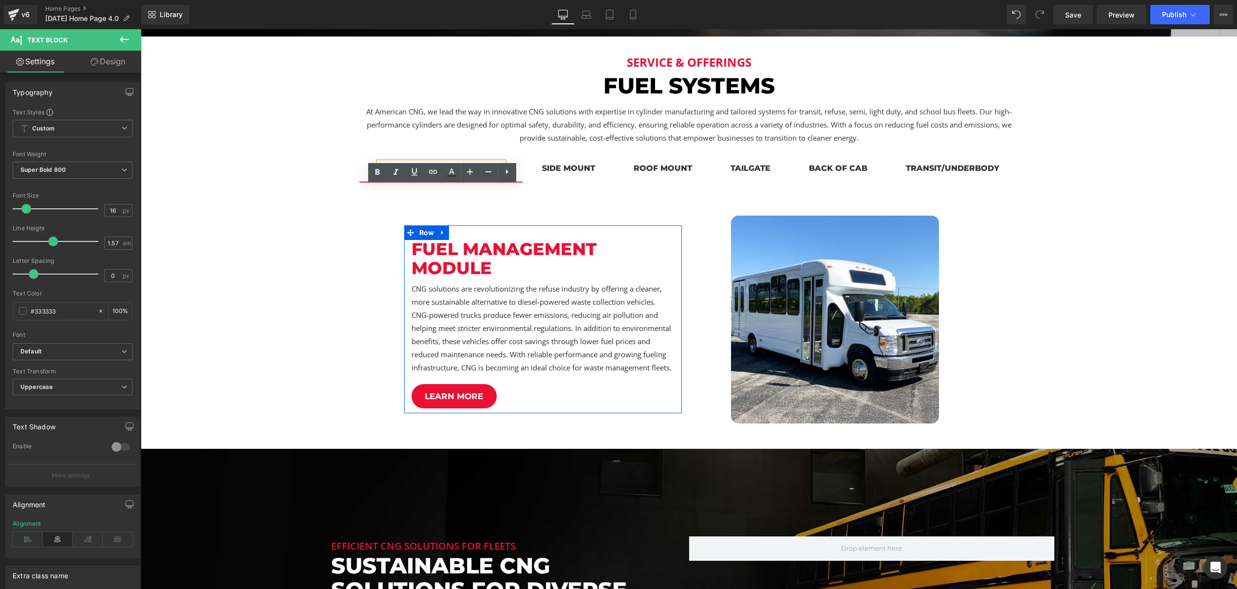
scroll to position [425, 0]
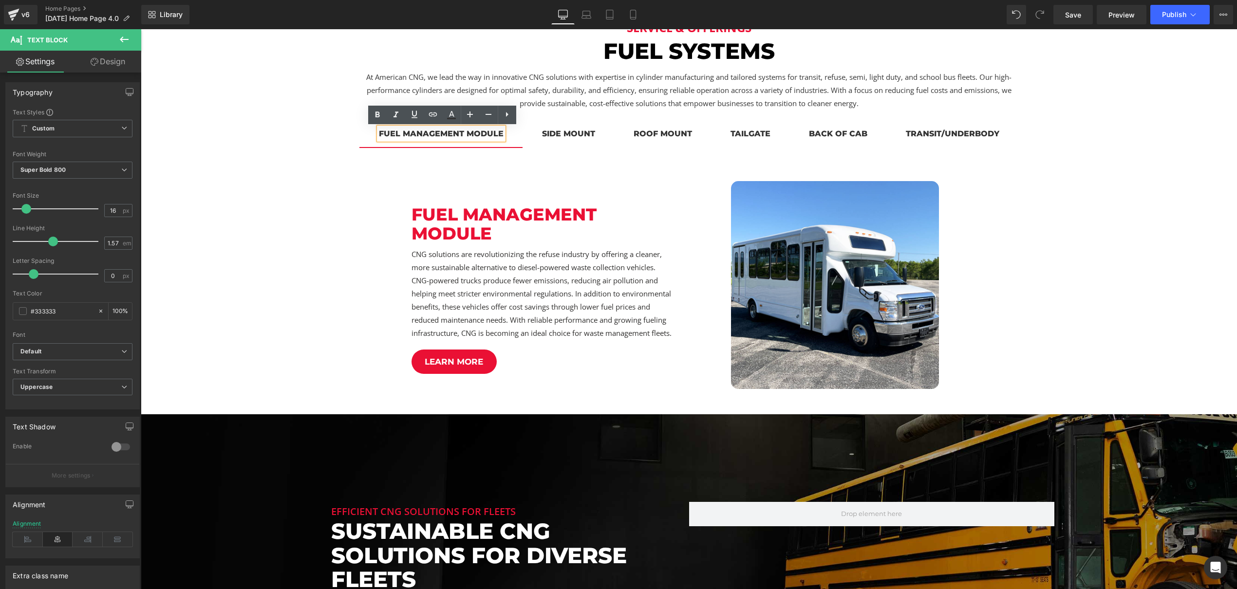
click at [1085, 247] on div "Fuel management module Heading CNG solutions are revolutionizing the refuse ind…" at bounding box center [689, 273] width 862 height 252
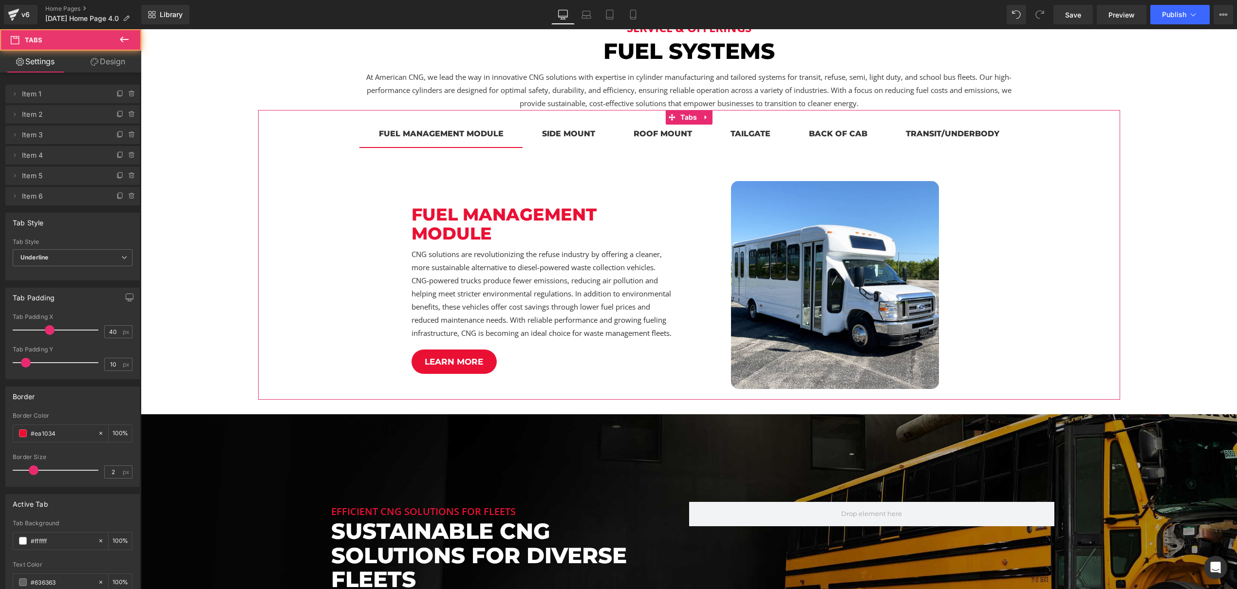
drag, startPoint x: 1078, startPoint y: 222, endPoint x: 1043, endPoint y: 204, distance: 39.9
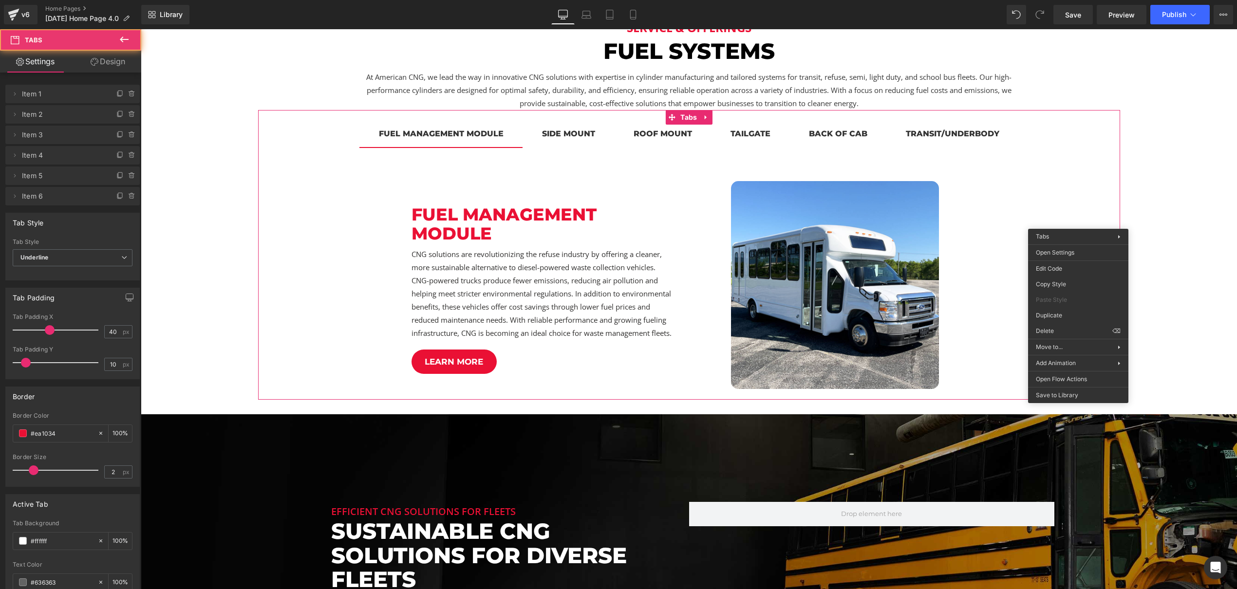
click at [972, 156] on div "Fuel management module Heading CNG solutions are revolutionizing the refuse ind…" at bounding box center [689, 273] width 862 height 252
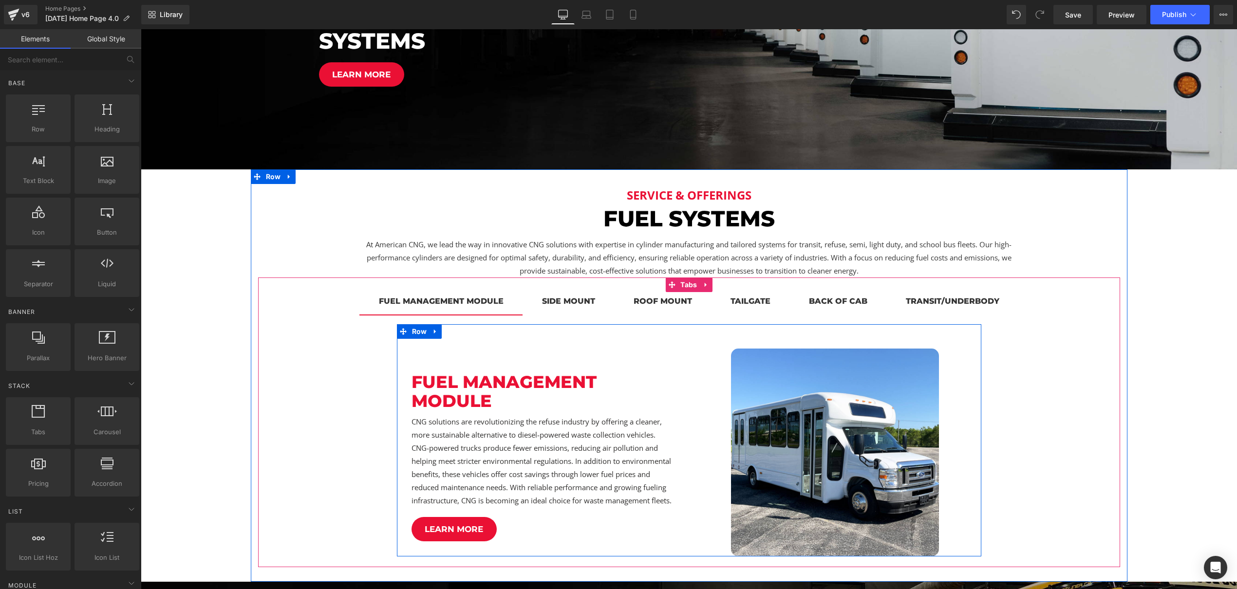
scroll to position [358, 0]
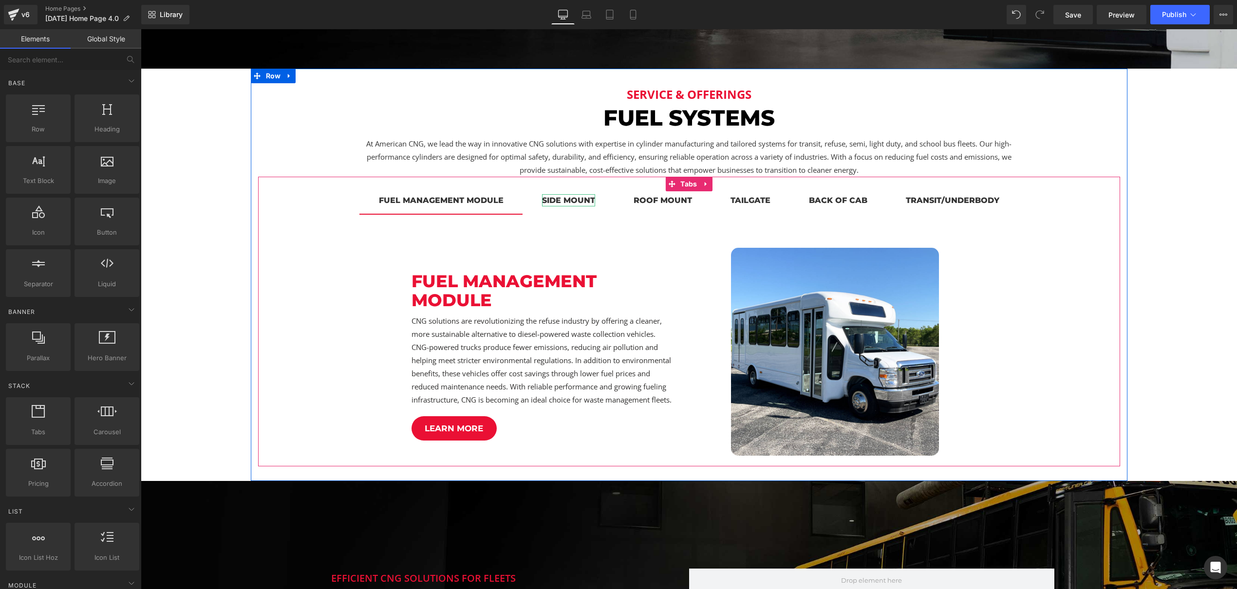
click at [560, 203] on div "side mount" at bounding box center [568, 200] width 53 height 12
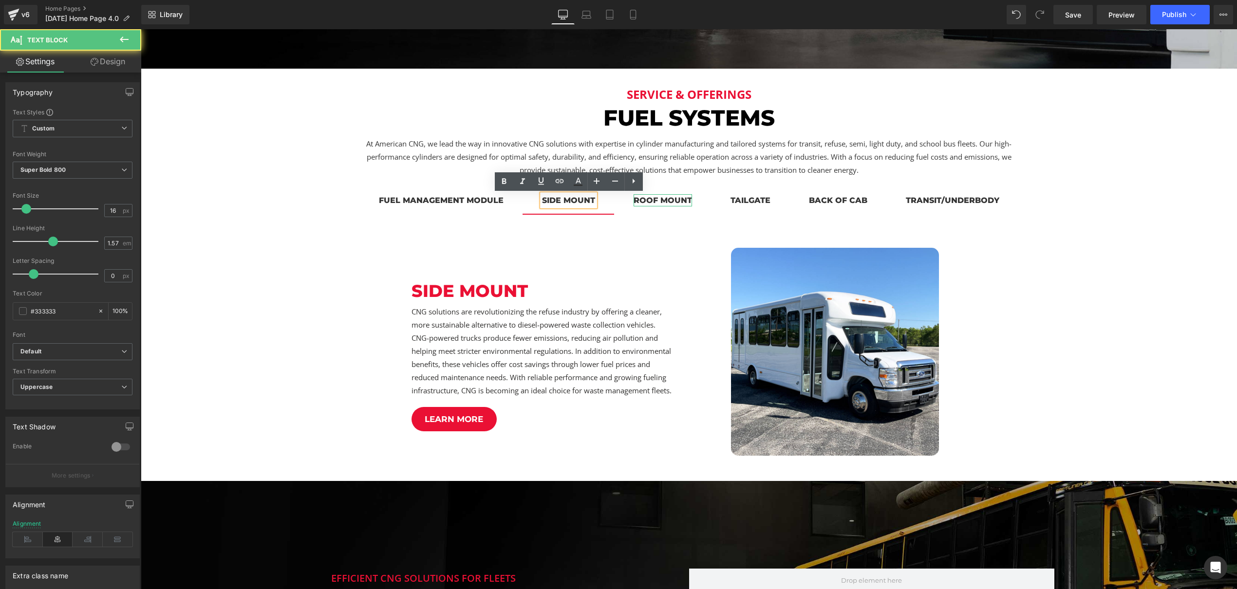
click at [680, 202] on div "roof mount" at bounding box center [663, 200] width 58 height 12
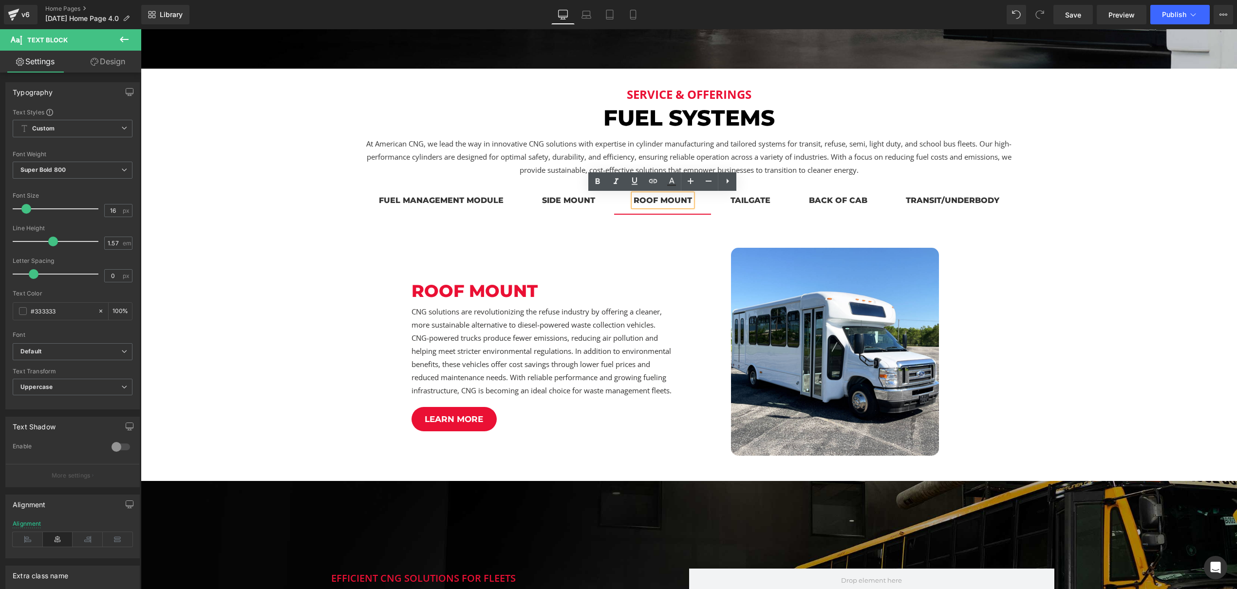
click at [467, 204] on div "Fuel management module" at bounding box center [441, 200] width 125 height 12
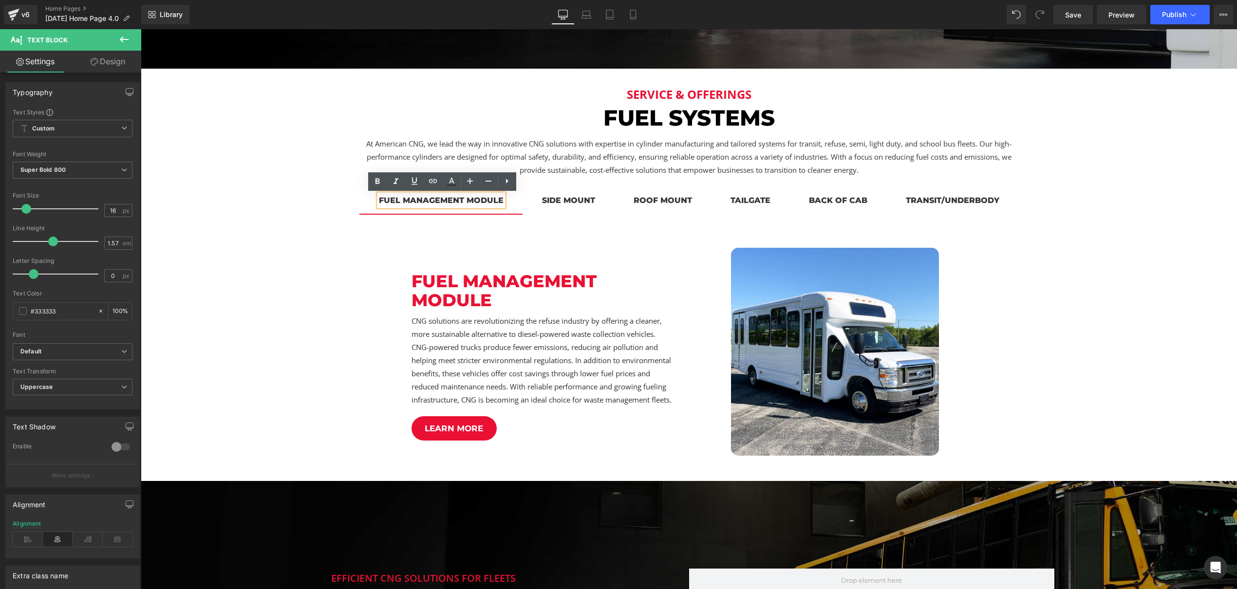
click at [574, 199] on div "side mount" at bounding box center [568, 200] width 53 height 12
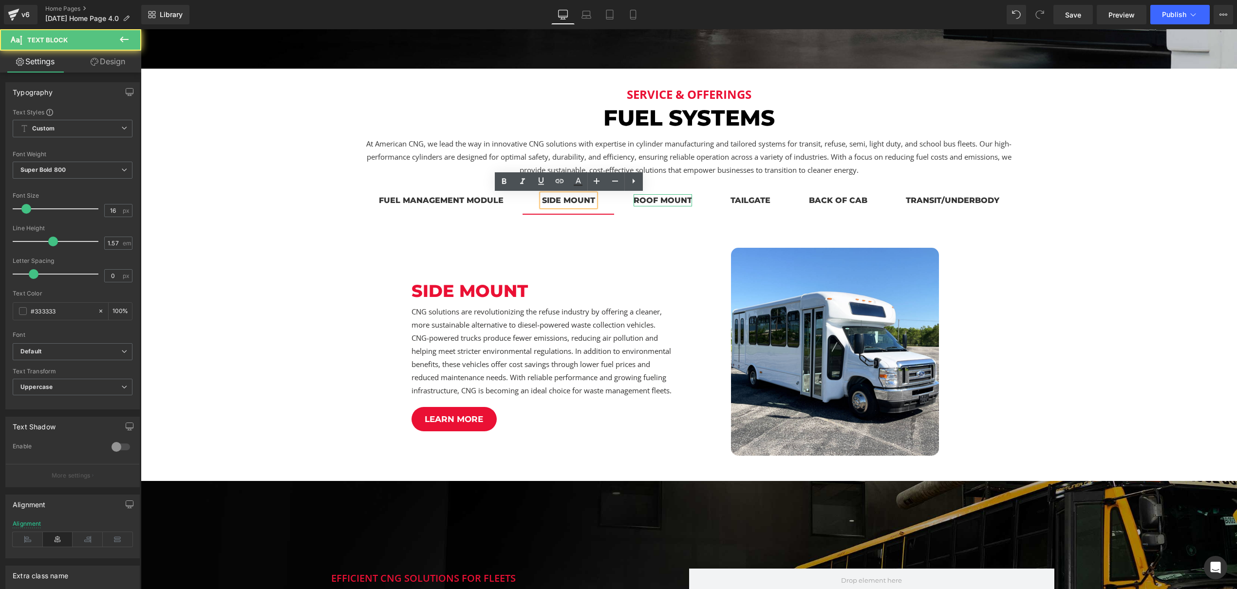
click at [677, 203] on div "roof mount" at bounding box center [663, 200] width 58 height 12
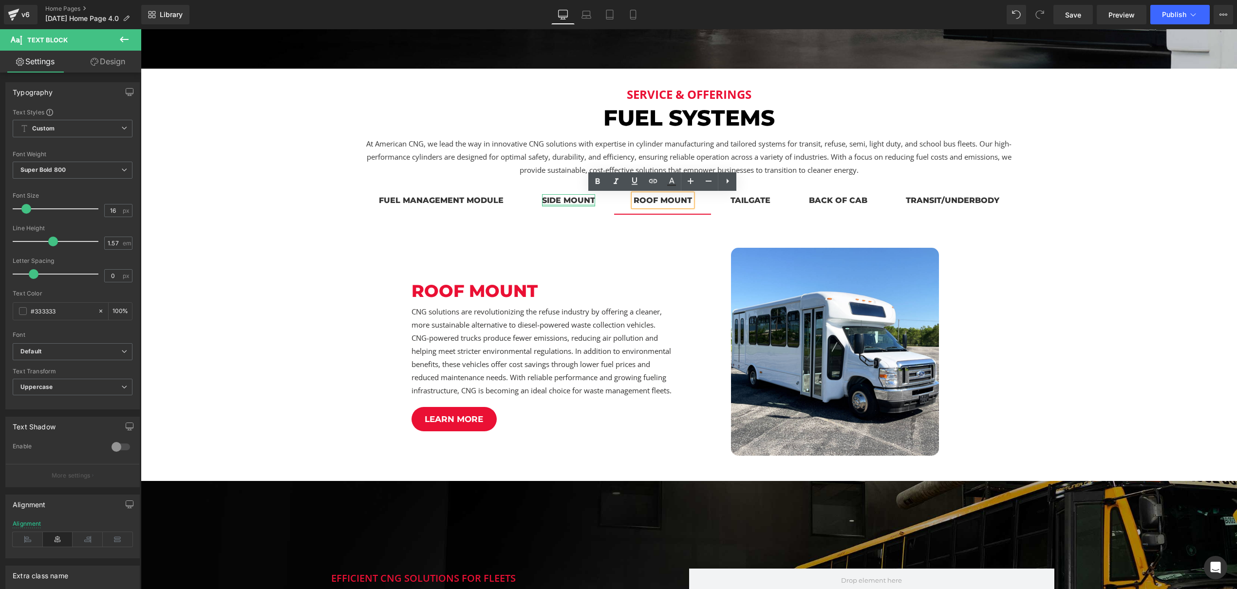
click at [566, 206] on div "side mount Text Block" at bounding box center [568, 200] width 53 height 12
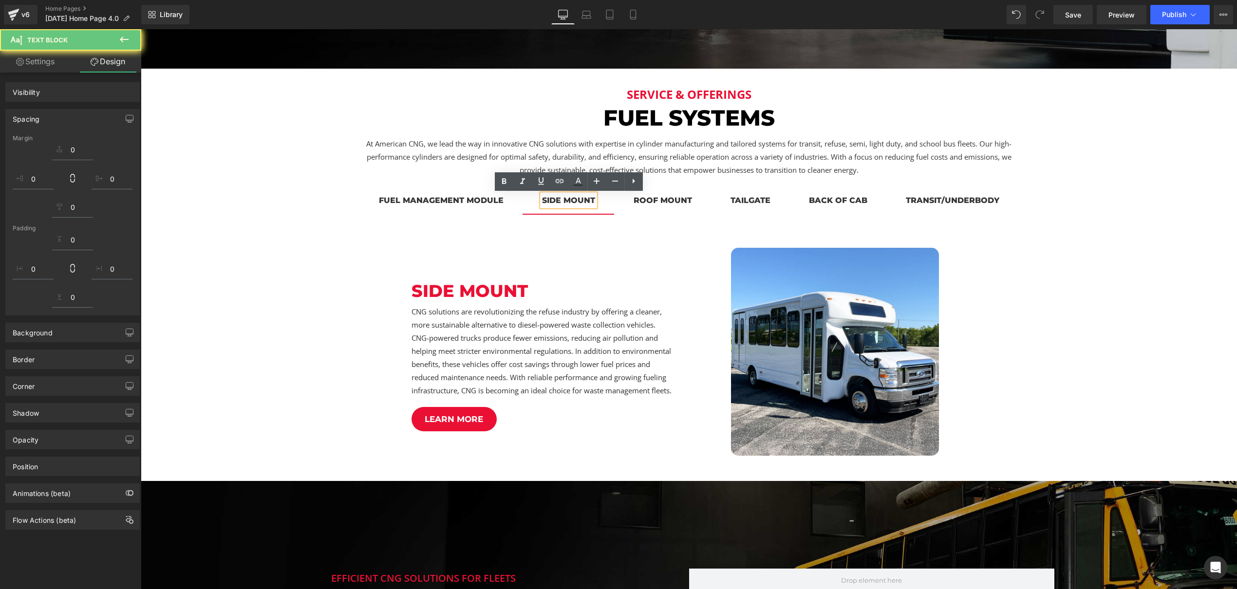
click at [454, 199] on div "Fuel management module" at bounding box center [441, 200] width 125 height 12
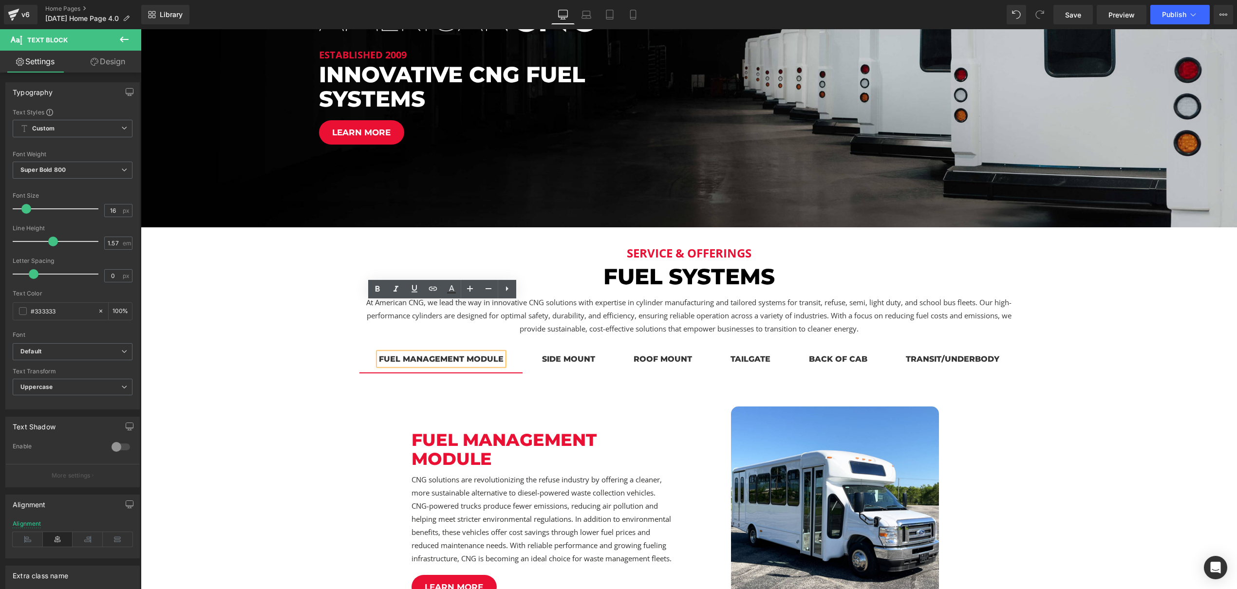
scroll to position [134, 0]
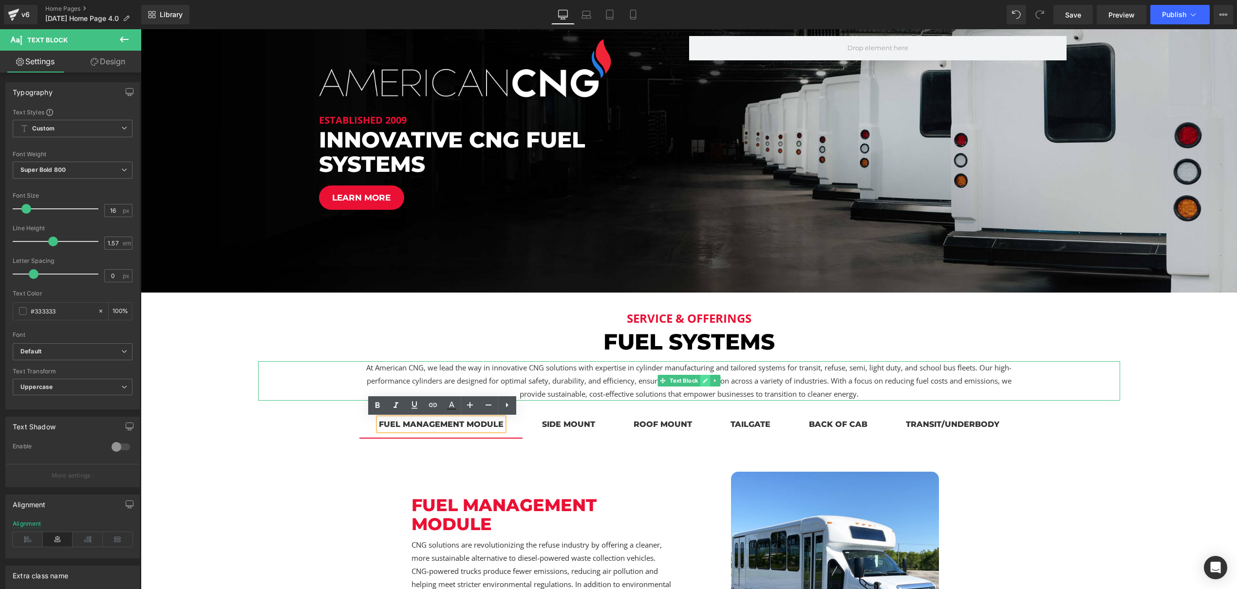
click at [709, 380] on link at bounding box center [705, 381] width 10 height 12
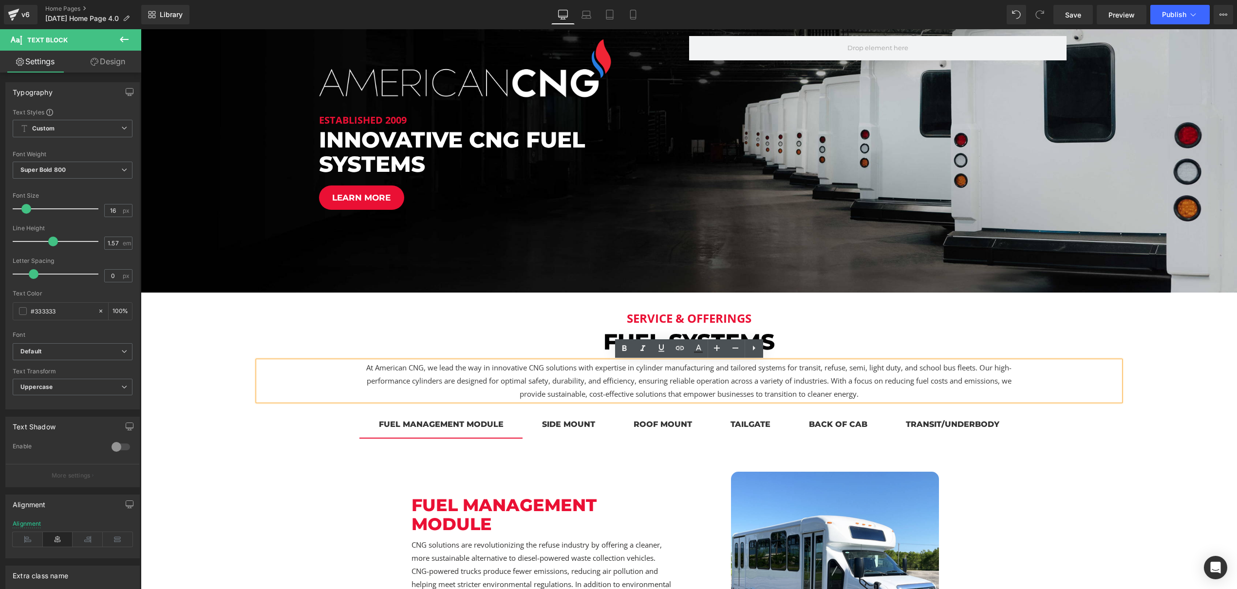
click at [830, 382] on p "At American CNG, we lead the way in innovative CNG solutions with expertise in …" at bounding box center [689, 380] width 667 height 39
click at [800, 366] on p "At American CNG, we lead the way in innovative CNG solutions with expertise in …" at bounding box center [689, 380] width 667 height 39
click at [803, 369] on p "At American CNG, we lead the way in innovative CNG solutions with expertise in …" at bounding box center [689, 380] width 667 height 39
drag, startPoint x: 801, startPoint y: 369, endPoint x: 979, endPoint y: 367, distance: 177.3
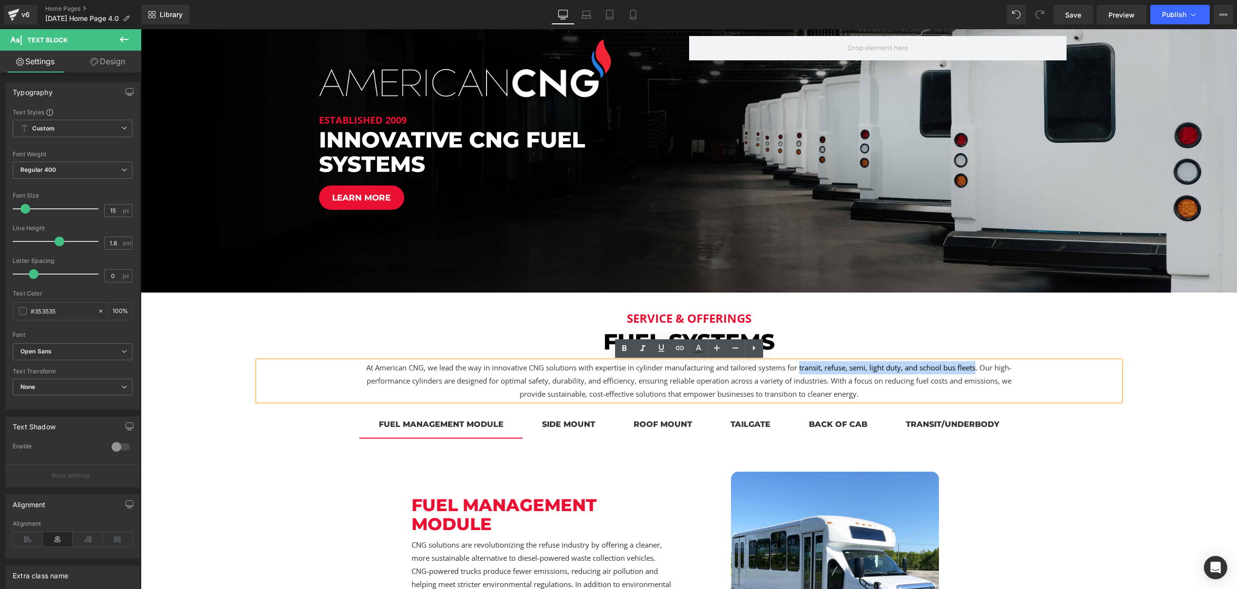
click at [979, 367] on p "At American CNG, we lead the way in innovative CNG solutions with expertise in …" at bounding box center [689, 380] width 667 height 39
click at [915, 374] on p "At American CNG, we lead the way in innovative CNG solutions with expertise in …" at bounding box center [689, 380] width 667 height 39
click at [886, 388] on p "At American CNG, we lead the way in innovative CNG solutions with expertise in …" at bounding box center [689, 380] width 667 height 39
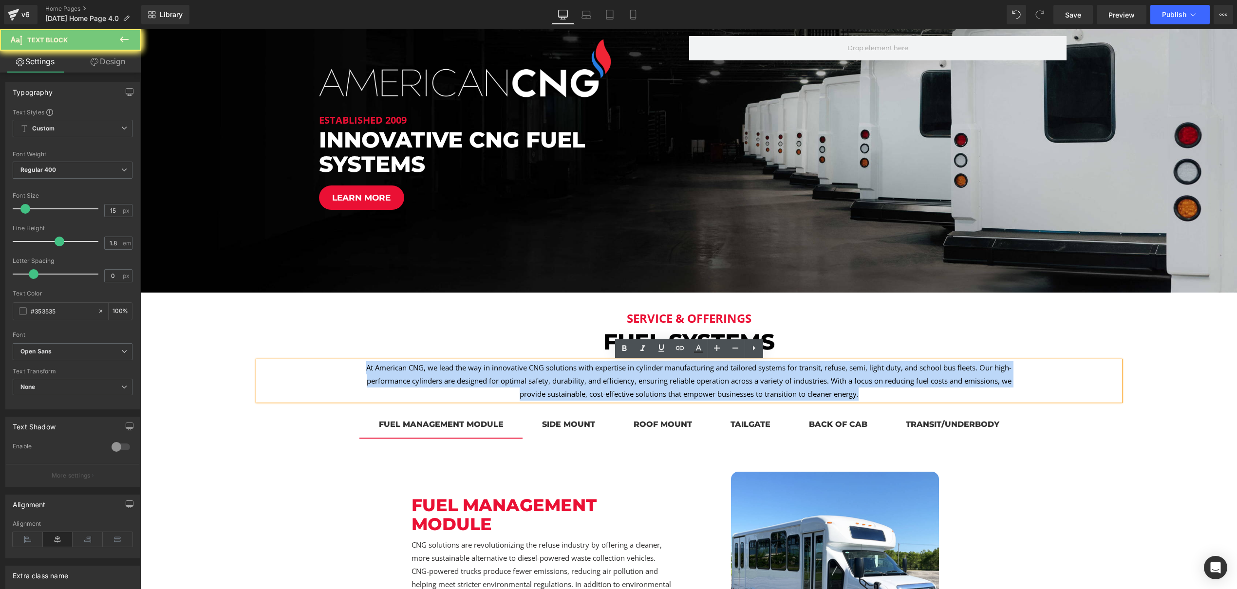
click at [886, 388] on p "At American CNG, we lead the way in innovative CNG solutions with expertise in …" at bounding box center [689, 380] width 667 height 39
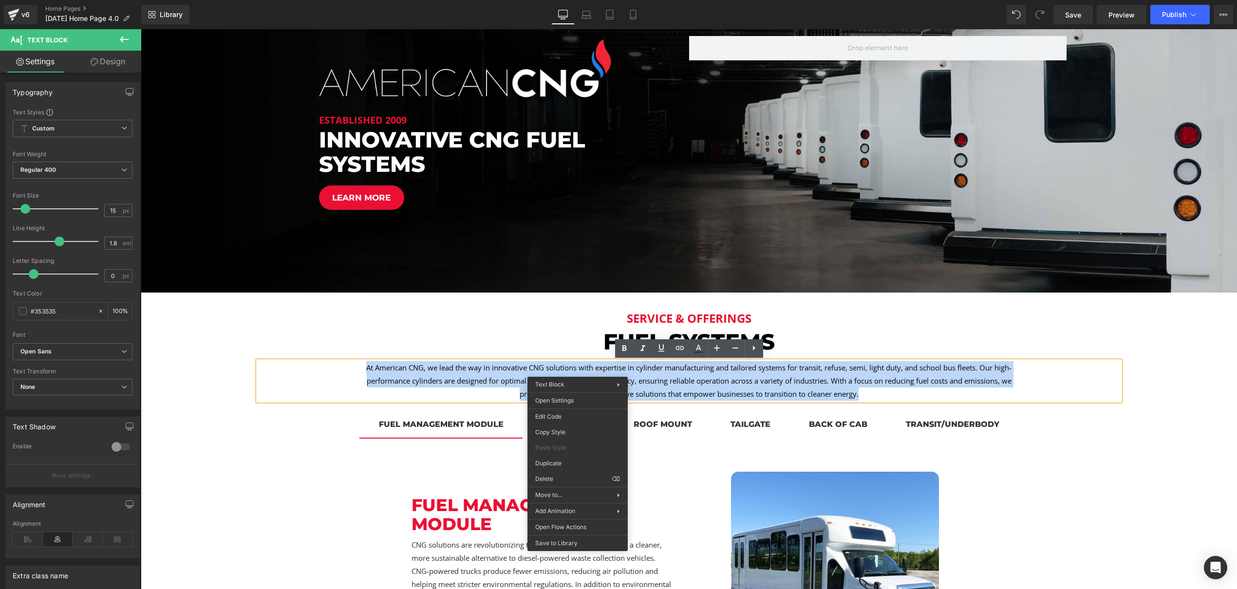
click at [718, 385] on p "At American CNG, we lead the way in innovative CNG solutions with expertise in …" at bounding box center [689, 380] width 667 height 39
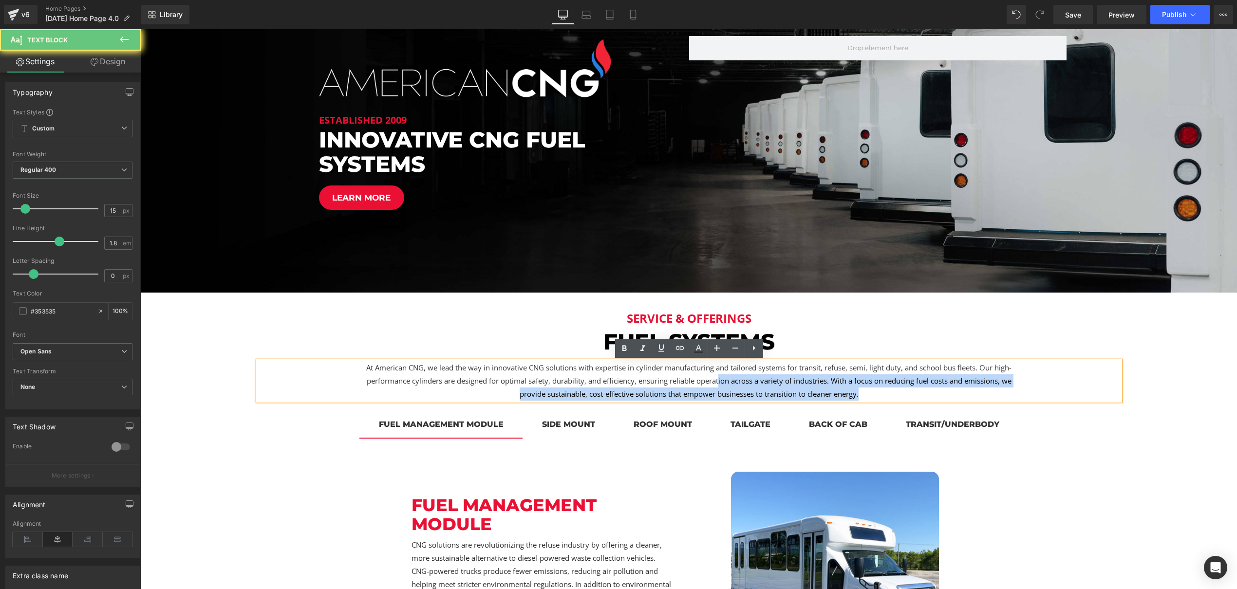
click at [718, 385] on p "At American CNG, we lead the way in innovative CNG solutions with expertise in …" at bounding box center [689, 380] width 667 height 39
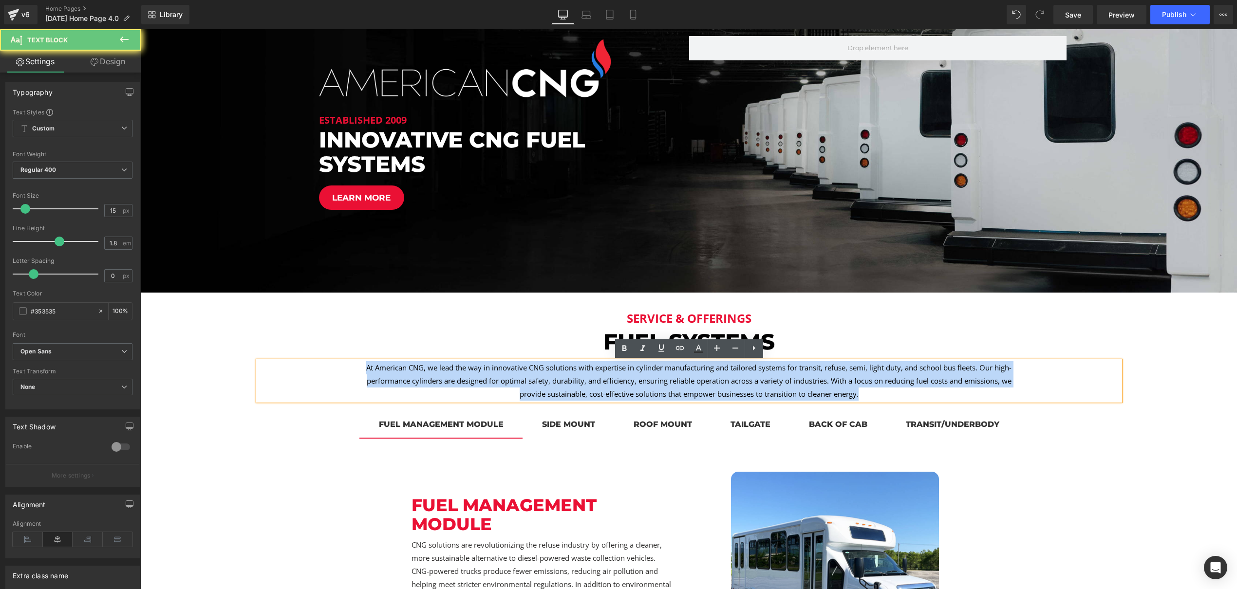
click at [718, 385] on p "At American CNG, we lead the way in innovative CNG solutions with expertise in …" at bounding box center [689, 380] width 667 height 39
copy p "At American CNG, we lead the way in innovative CNG solutions with expertise in …"
